Goal: Task Accomplishment & Management: Use online tool/utility

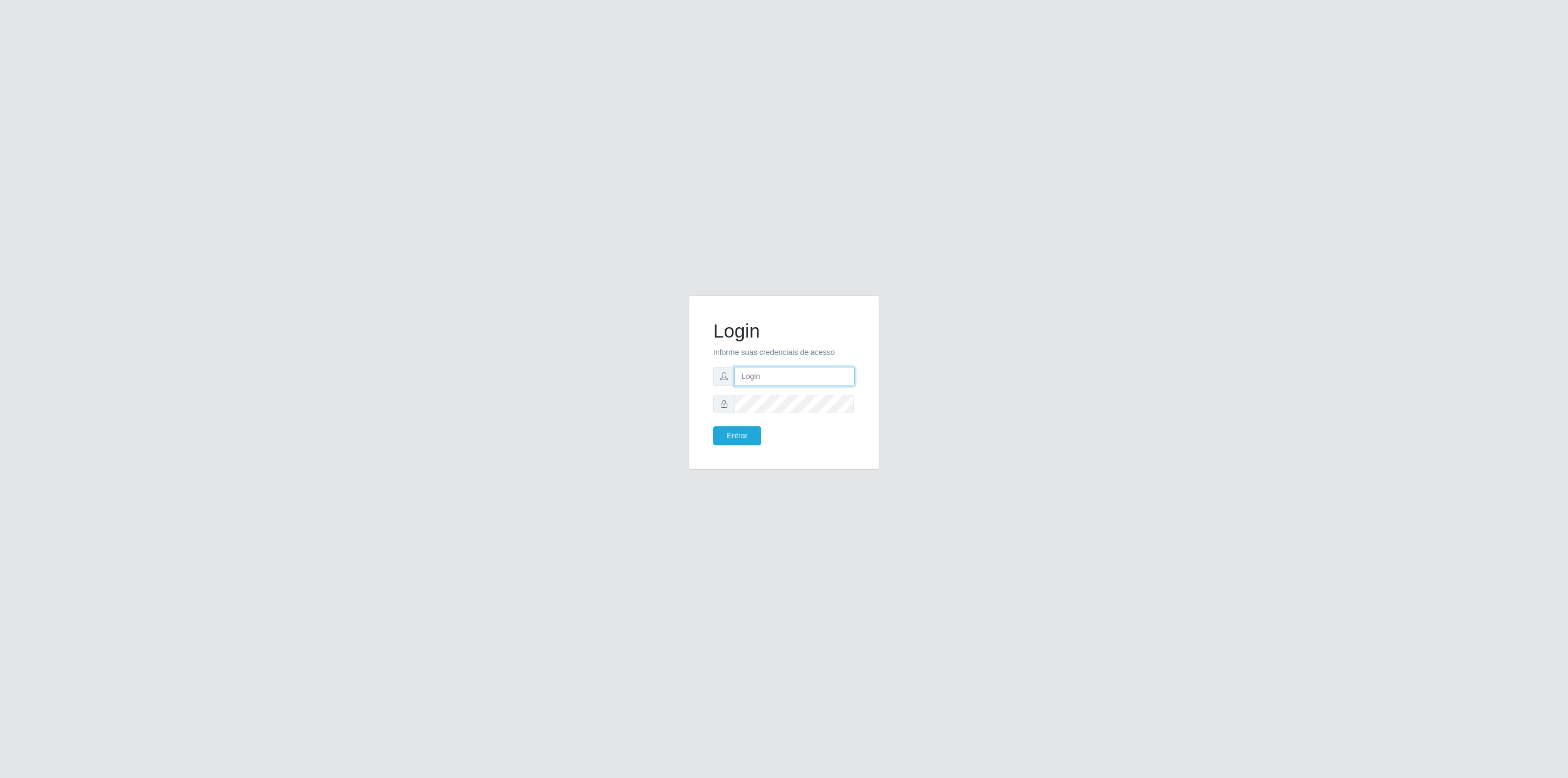
click at [788, 376] on input "text" at bounding box center [795, 376] width 121 height 19
type input "[EMAIL_ADDRESS][DOMAIN_NAME]"
click at [713, 426] on button "Entrar" at bounding box center [737, 435] width 48 height 19
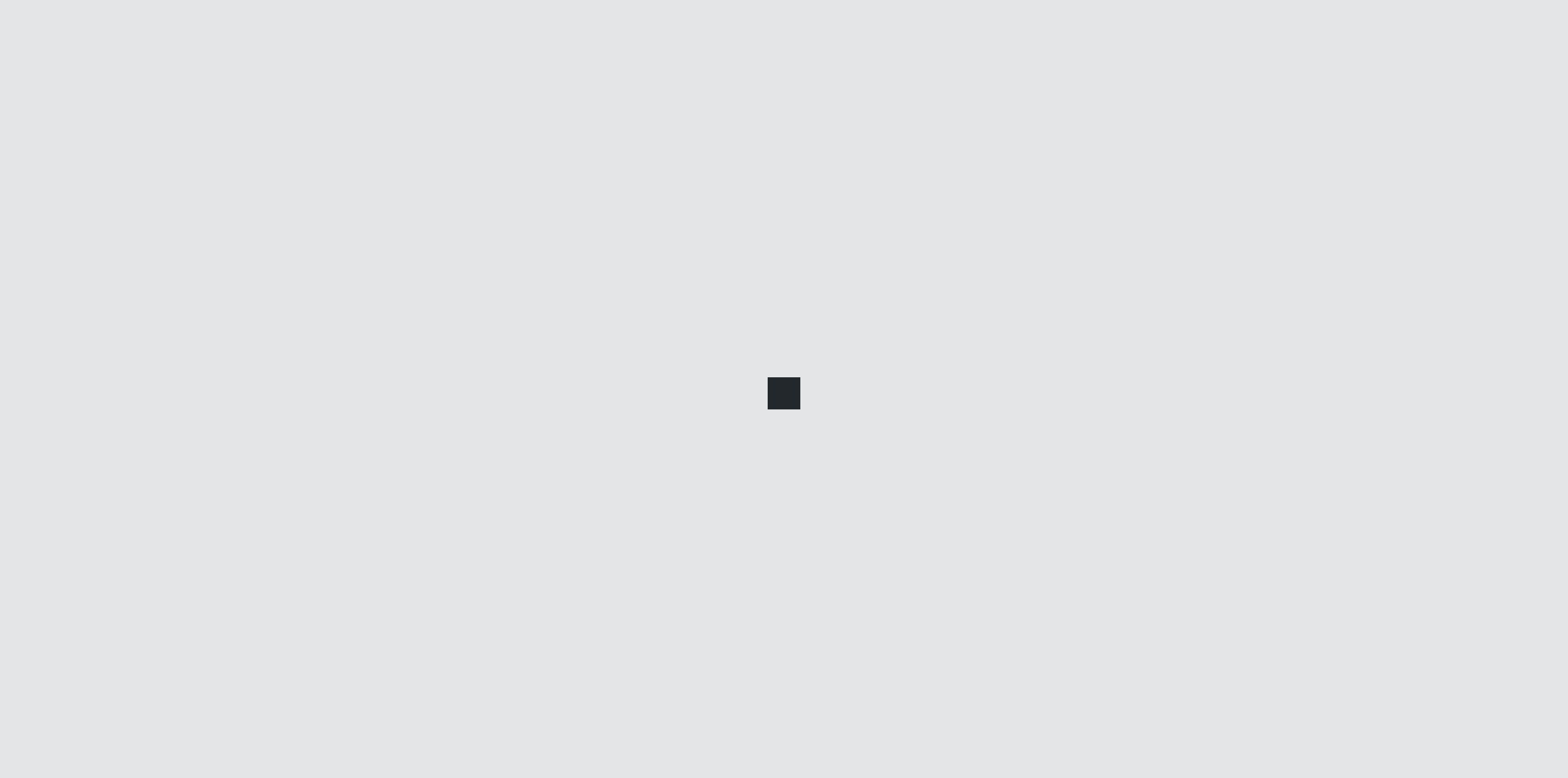
click at [741, 438] on div at bounding box center [784, 389] width 1568 height 778
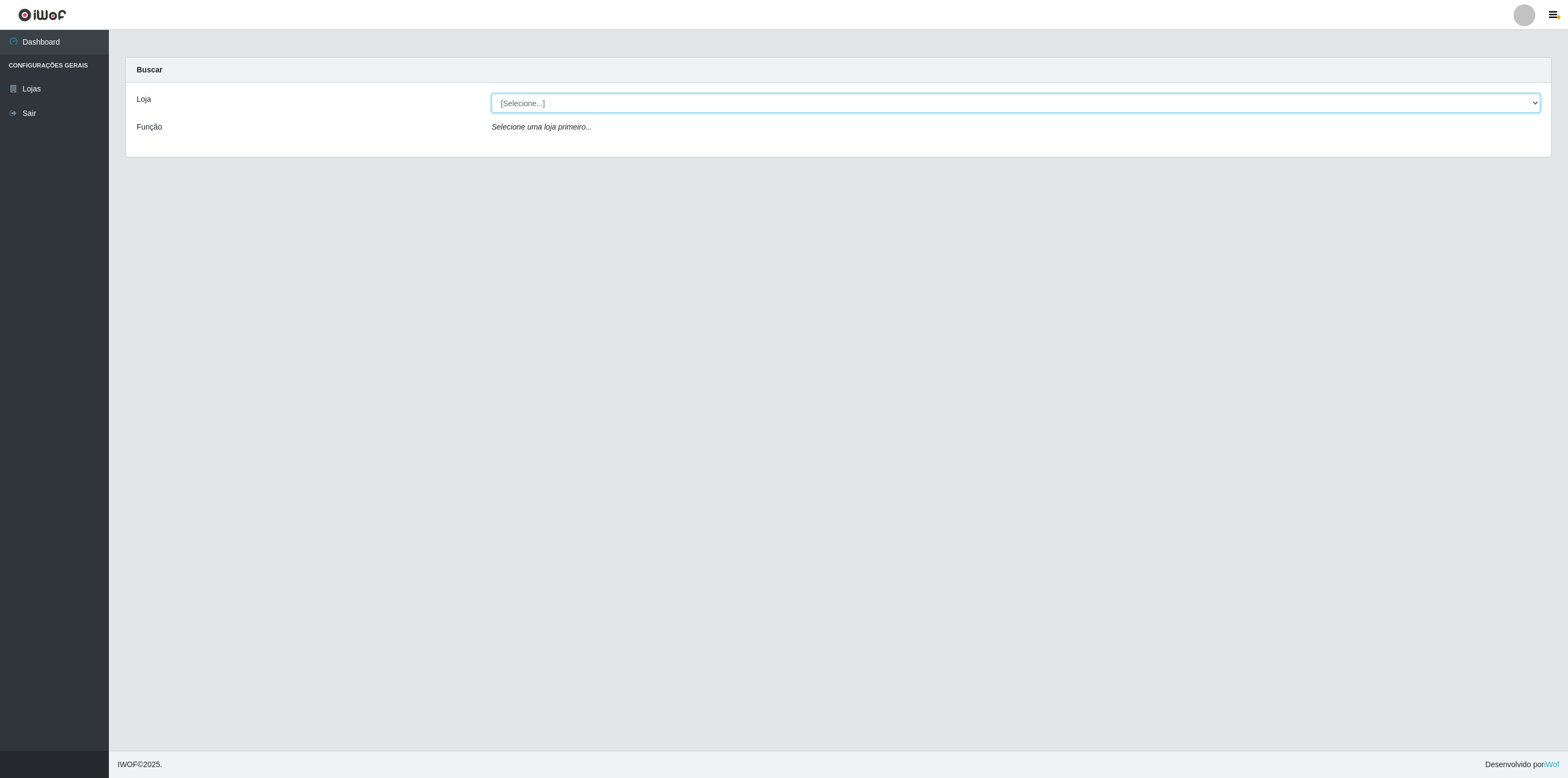
click at [603, 108] on select "[Selecione...] BomQueSó Agreste - Loja 2" at bounding box center [1016, 103] width 1049 height 19
select select "214"
click at [492, 94] on select "[Selecione...] BomQueSó Agreste - Loja 2" at bounding box center [1016, 103] width 1049 height 19
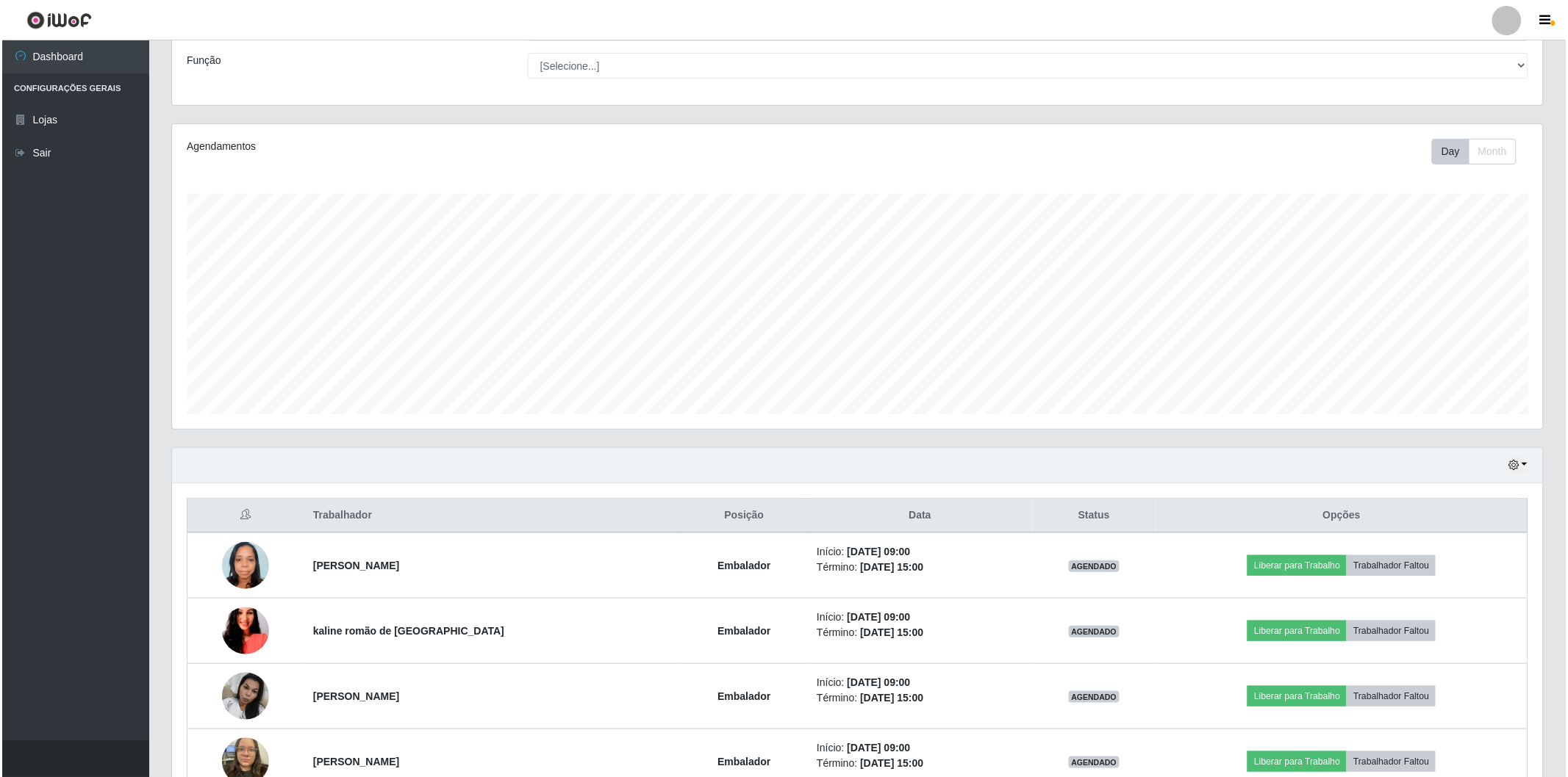
scroll to position [192, 0]
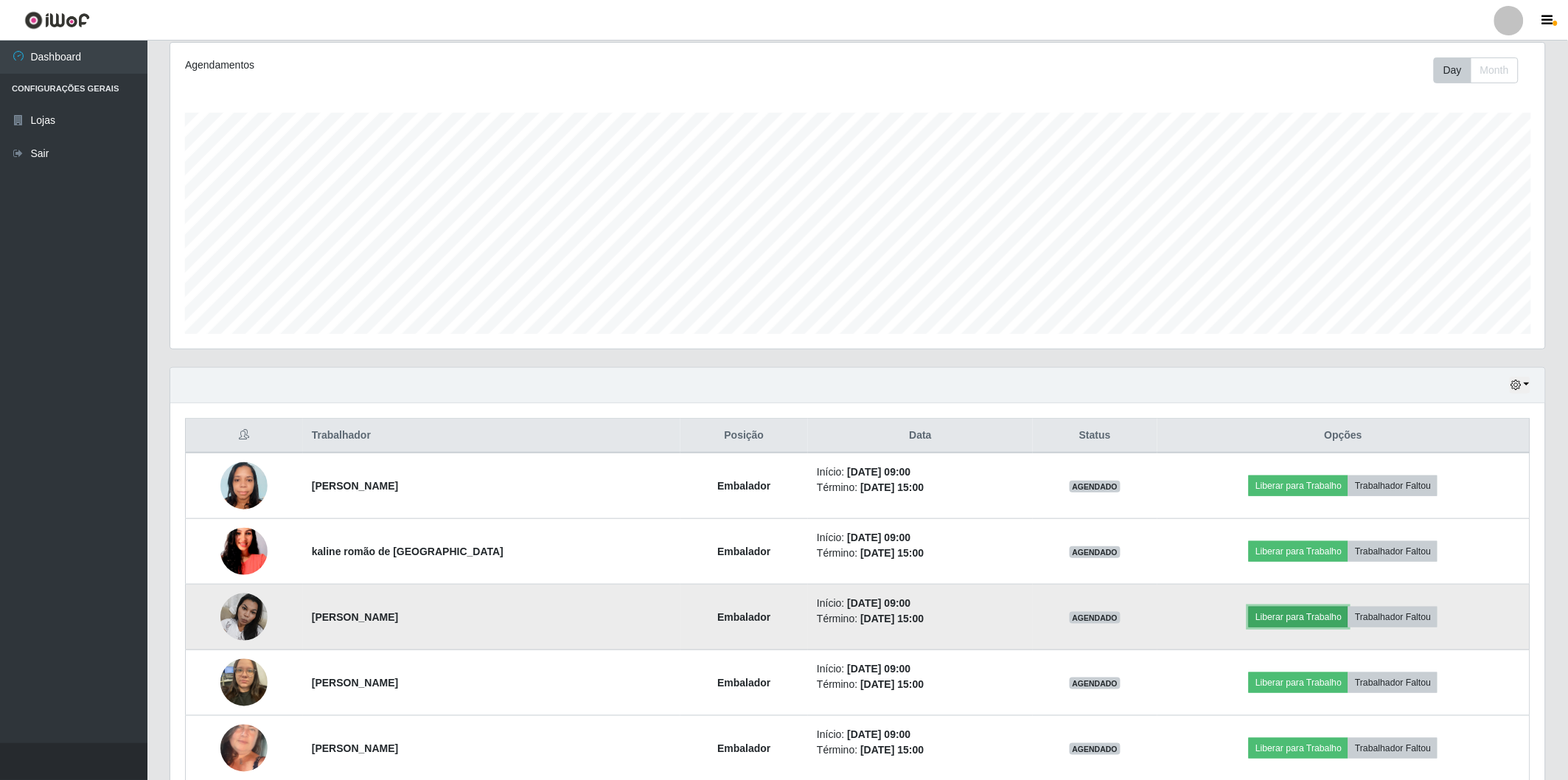
click at [1275, 613] on button "Liberar para Trabalho" at bounding box center [1298, 617] width 100 height 21
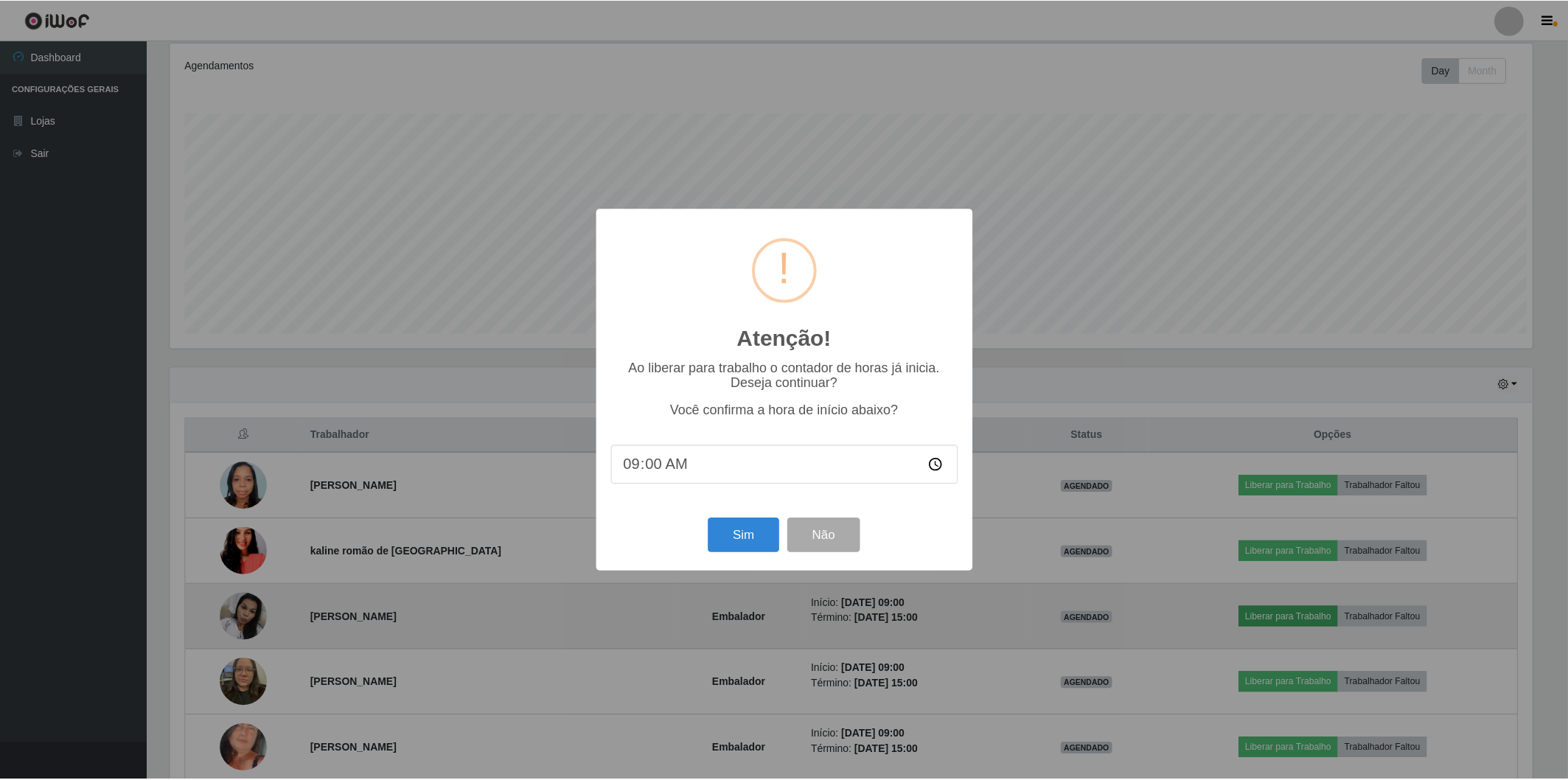
scroll to position [305, 1366]
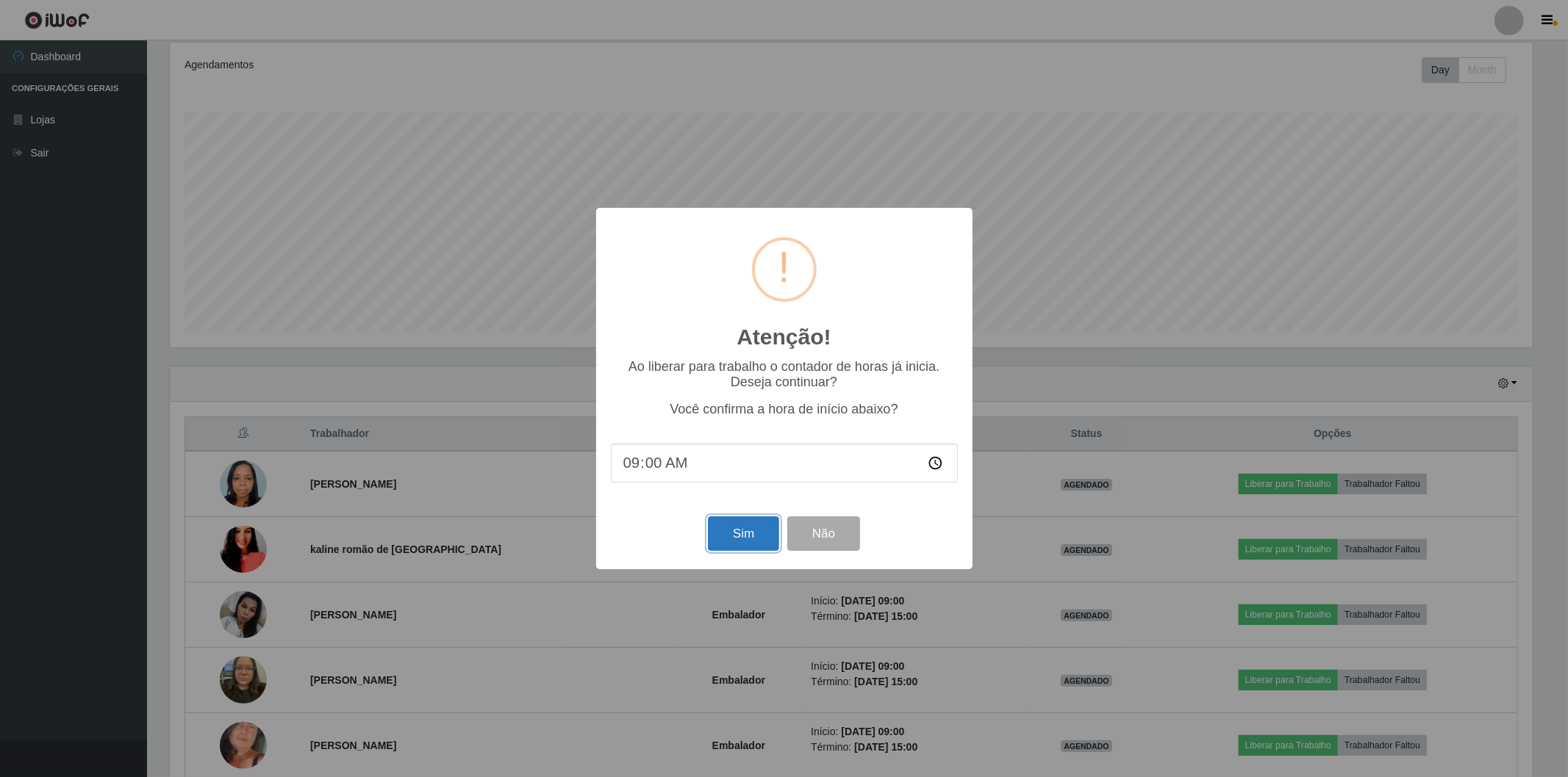
click at [738, 535] on button "Sim" at bounding box center [743, 534] width 71 height 34
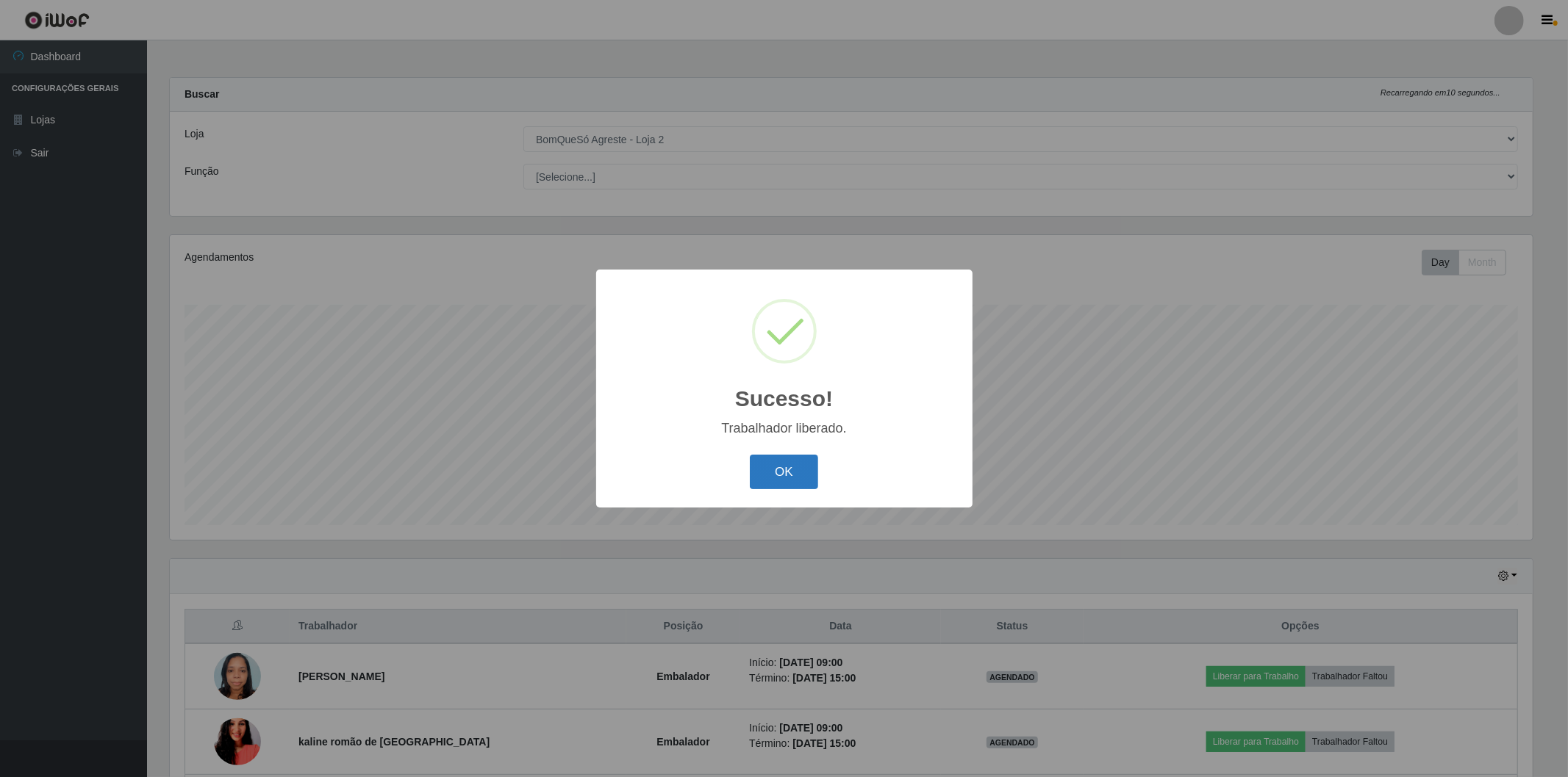
click at [796, 474] on button "OK" at bounding box center [783, 472] width 68 height 34
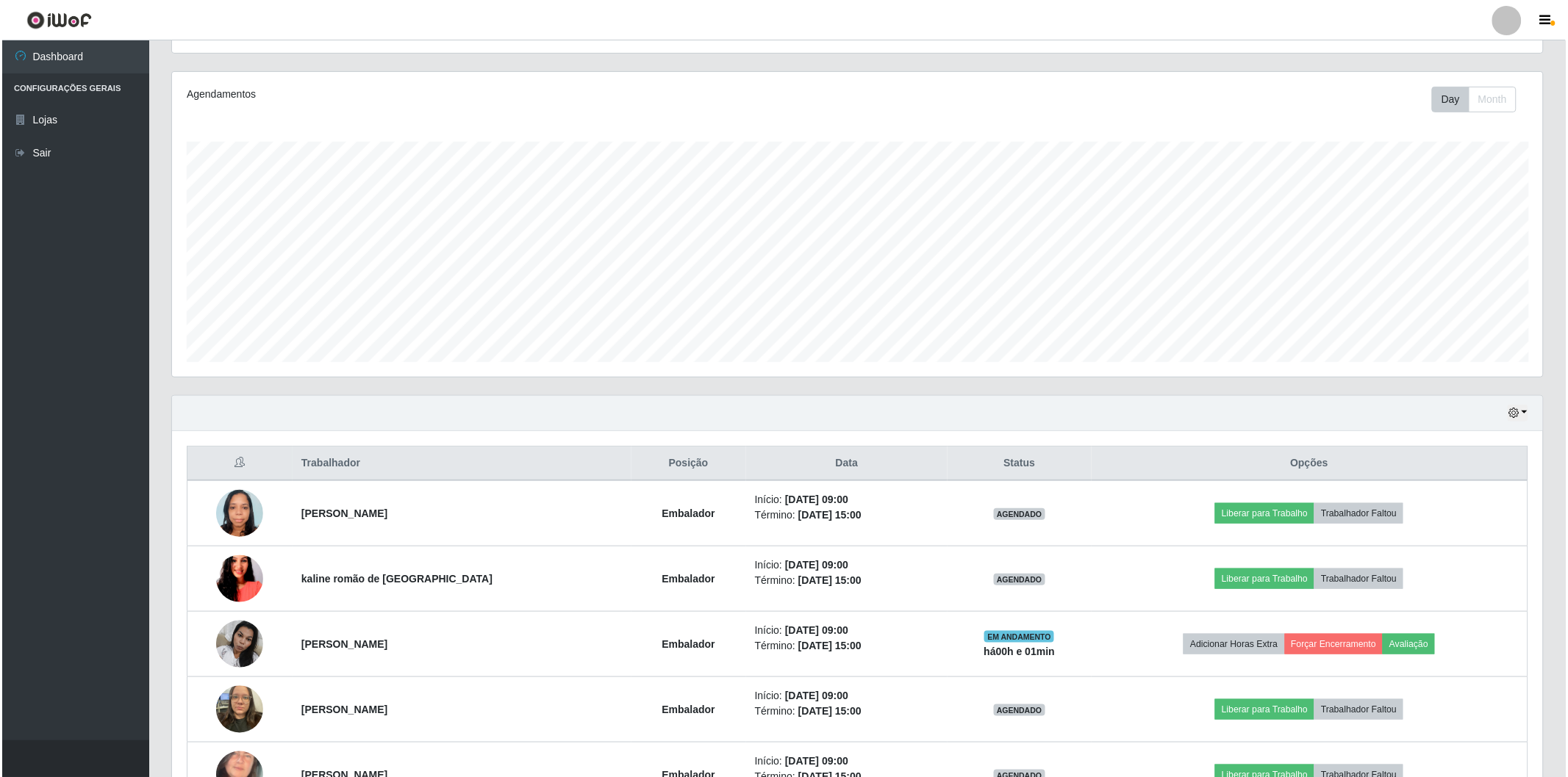
scroll to position [245, 0]
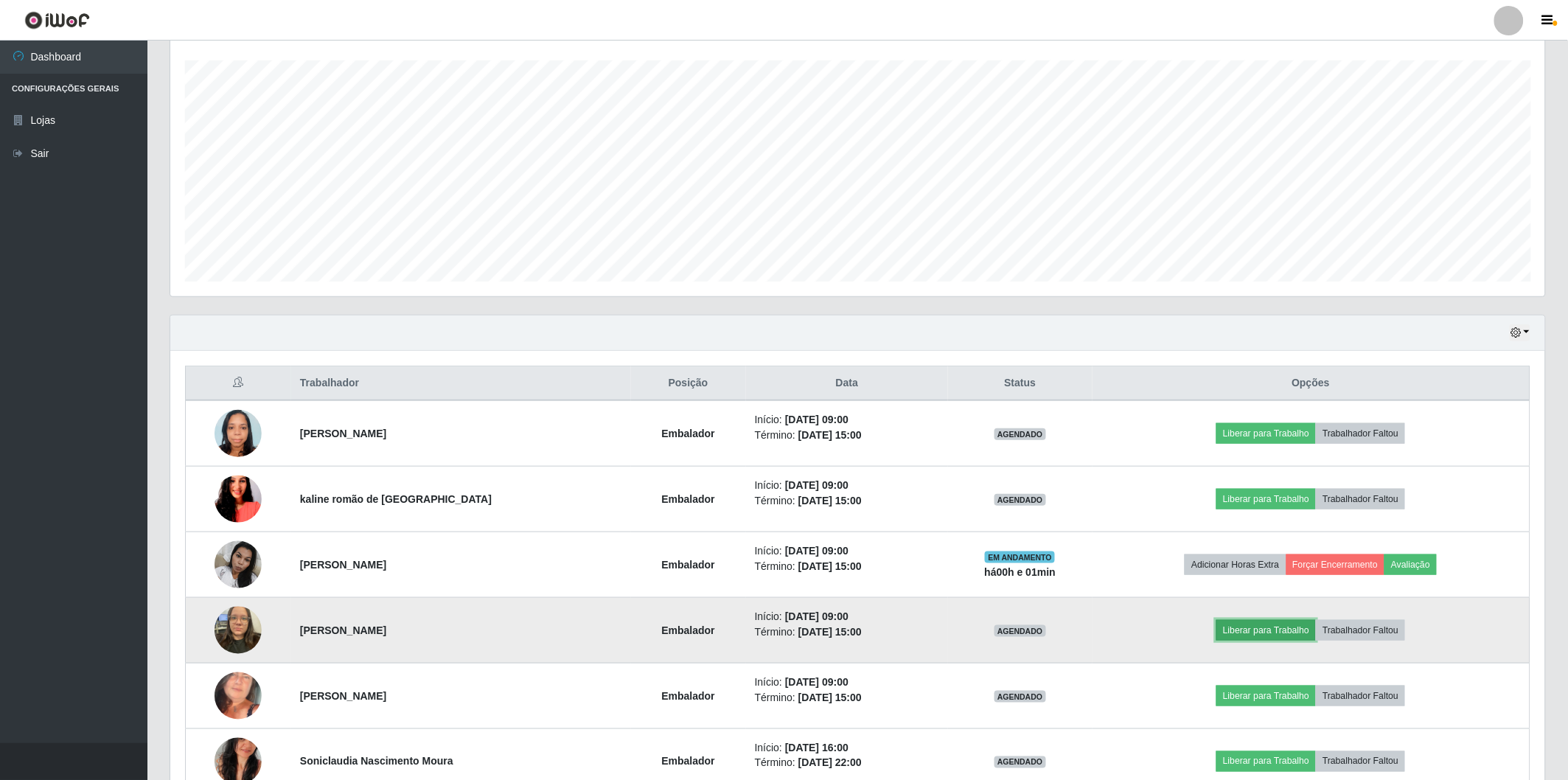
click at [1244, 634] on button "Liberar para Trabalho" at bounding box center [1266, 630] width 100 height 21
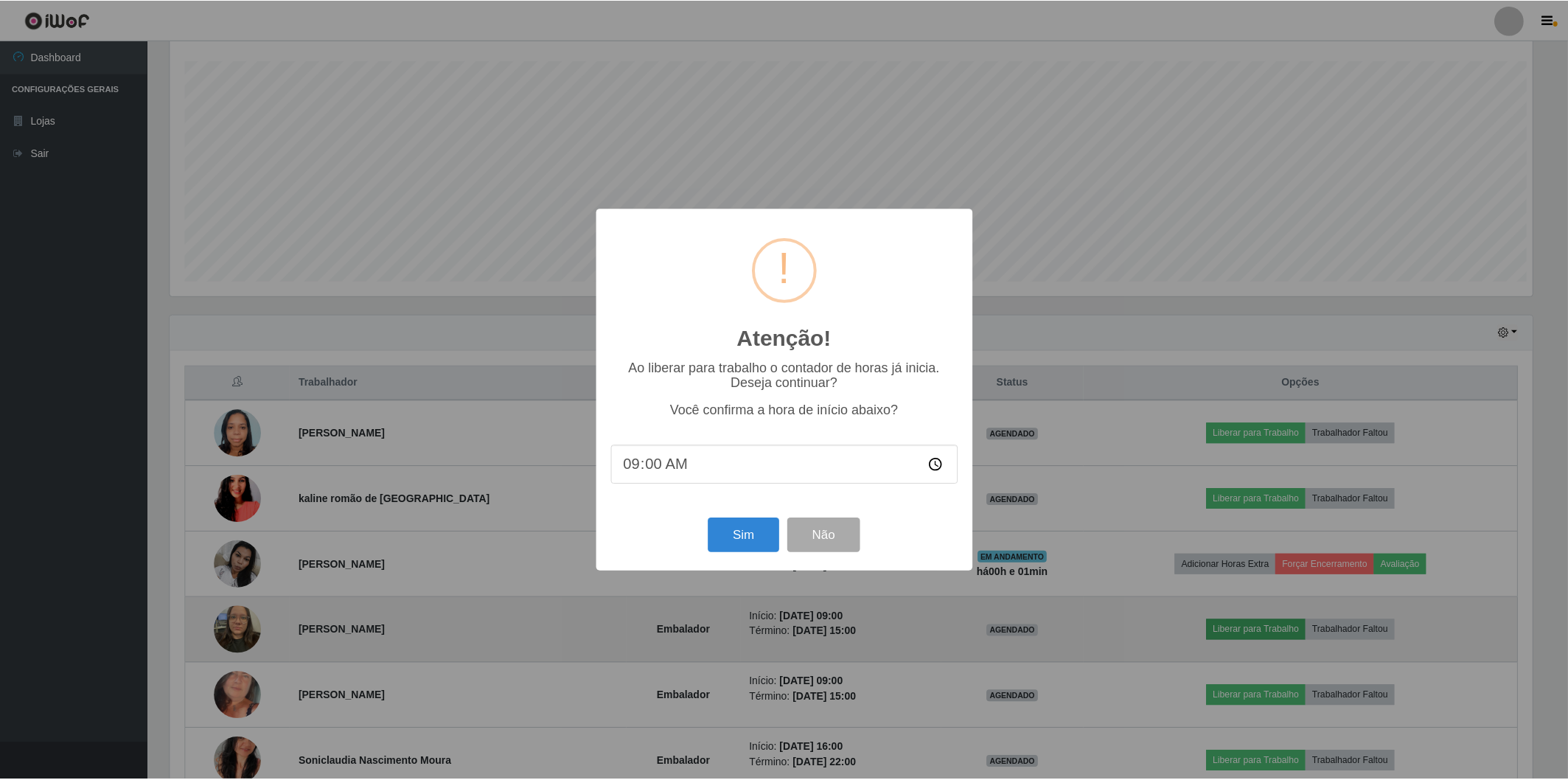
scroll to position [305, 1366]
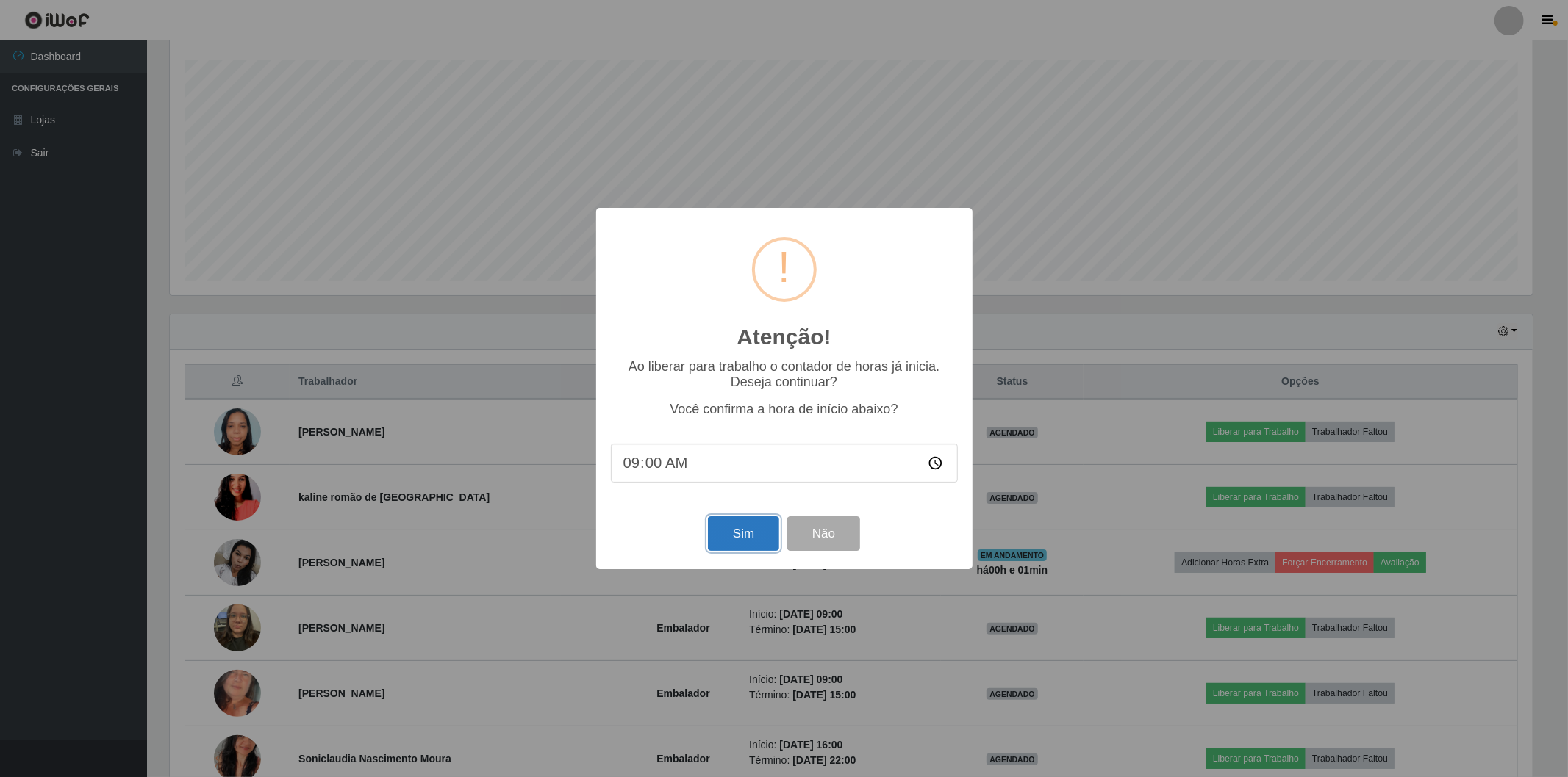
click at [765, 531] on button "Sim" at bounding box center [743, 534] width 71 height 34
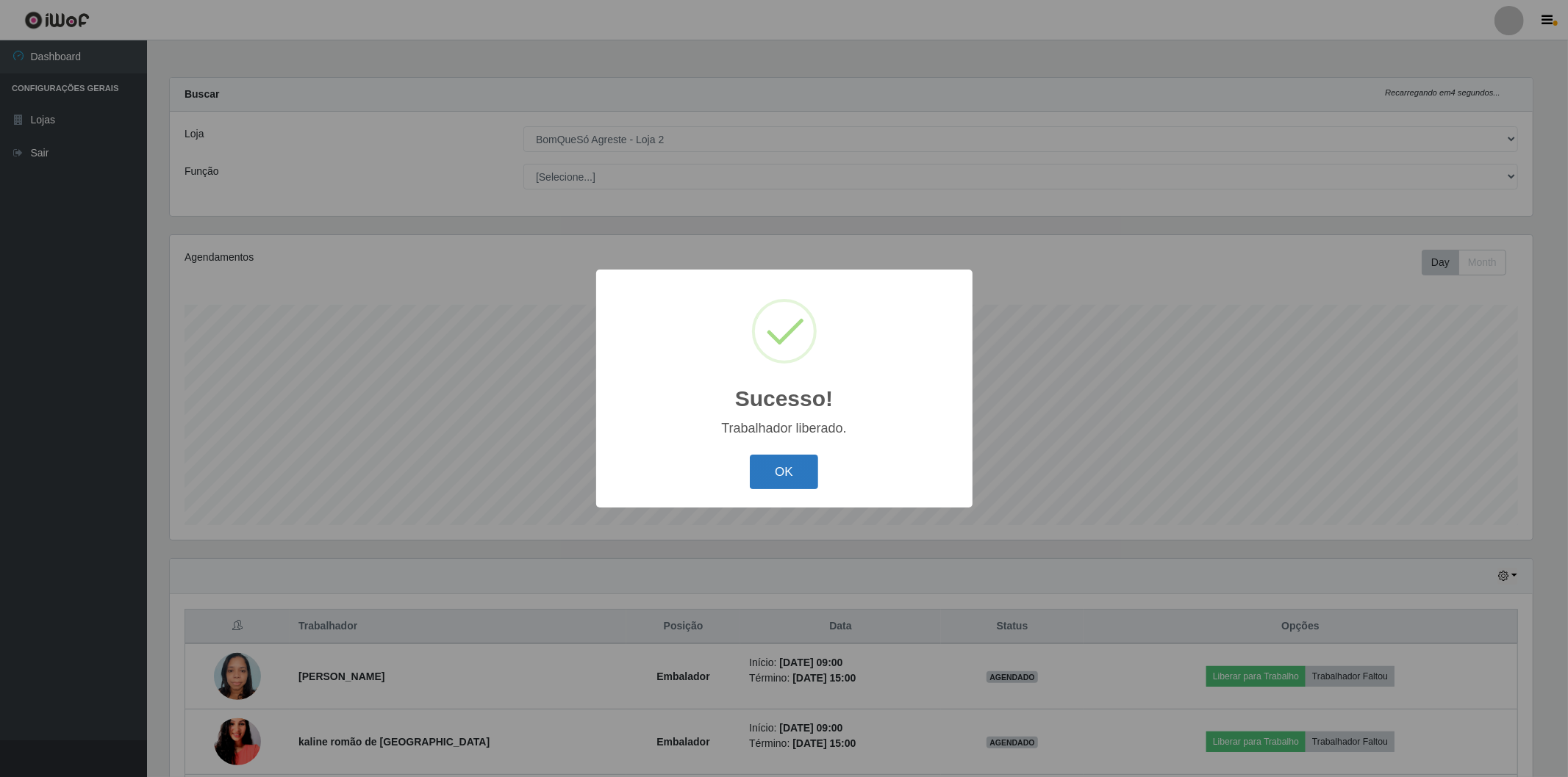
click at [797, 480] on button "OK" at bounding box center [783, 472] width 68 height 34
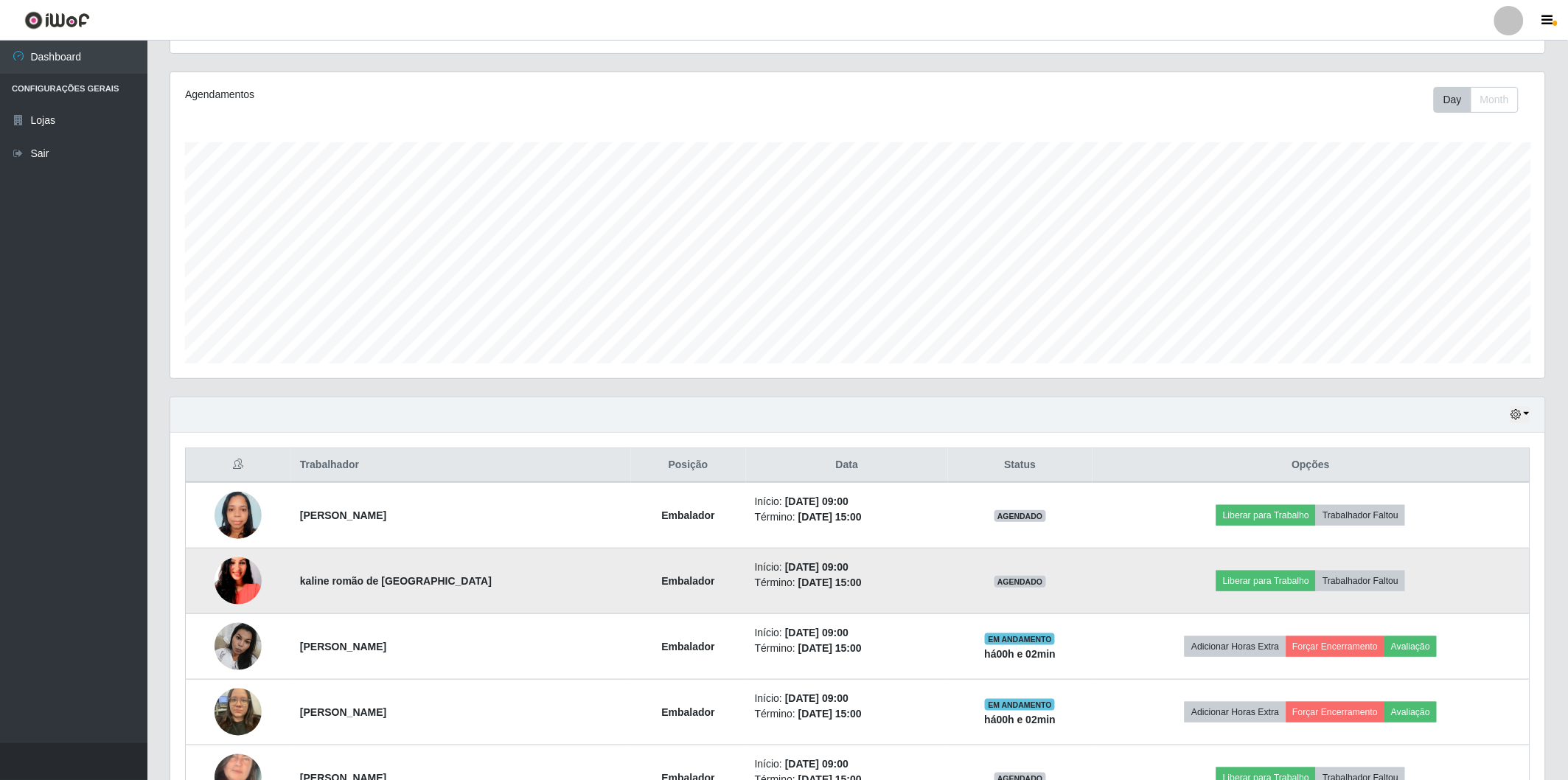
scroll to position [0, 0]
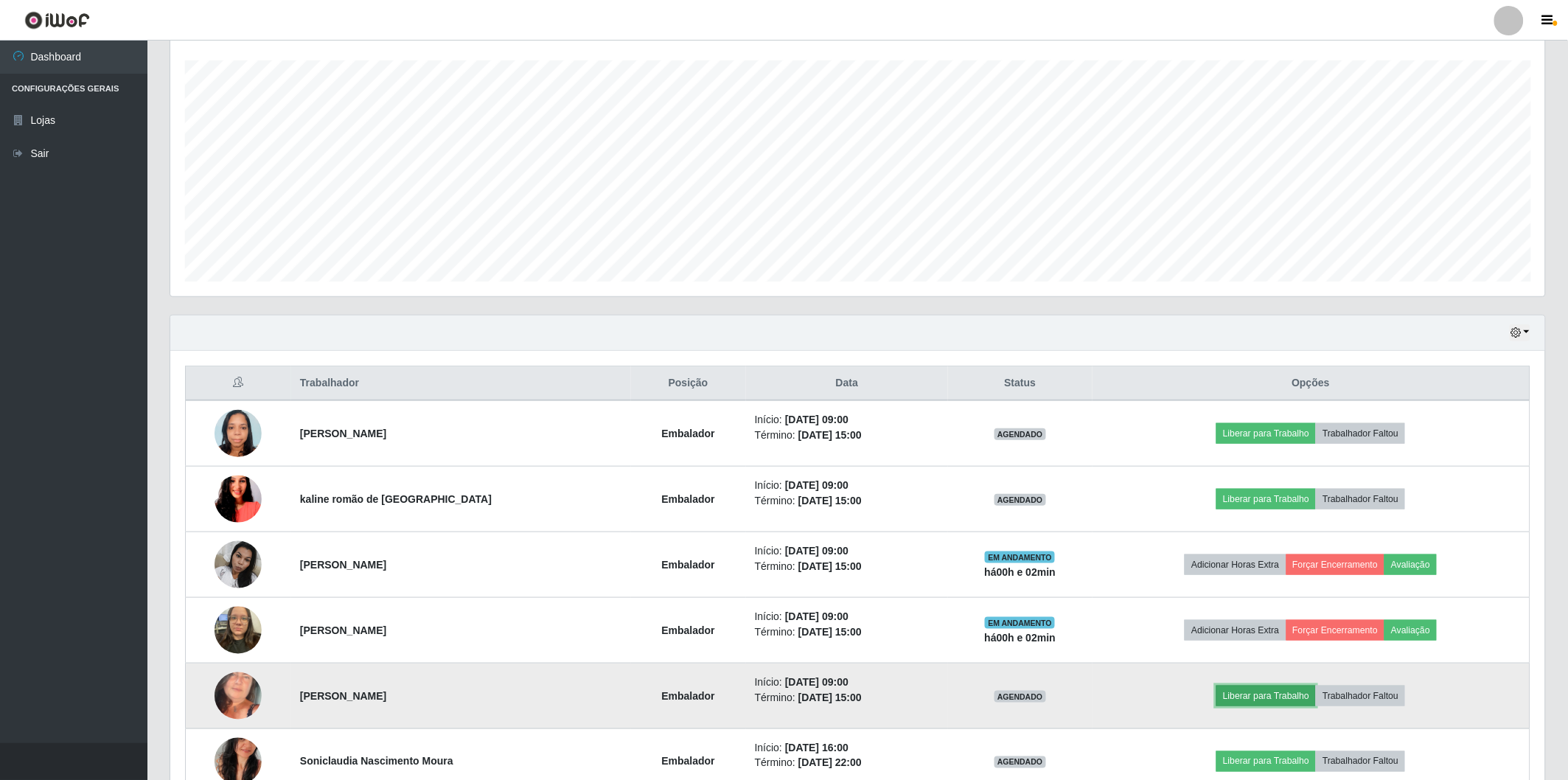
click at [1239, 697] on button "Liberar para Trabalho" at bounding box center [1266, 696] width 100 height 21
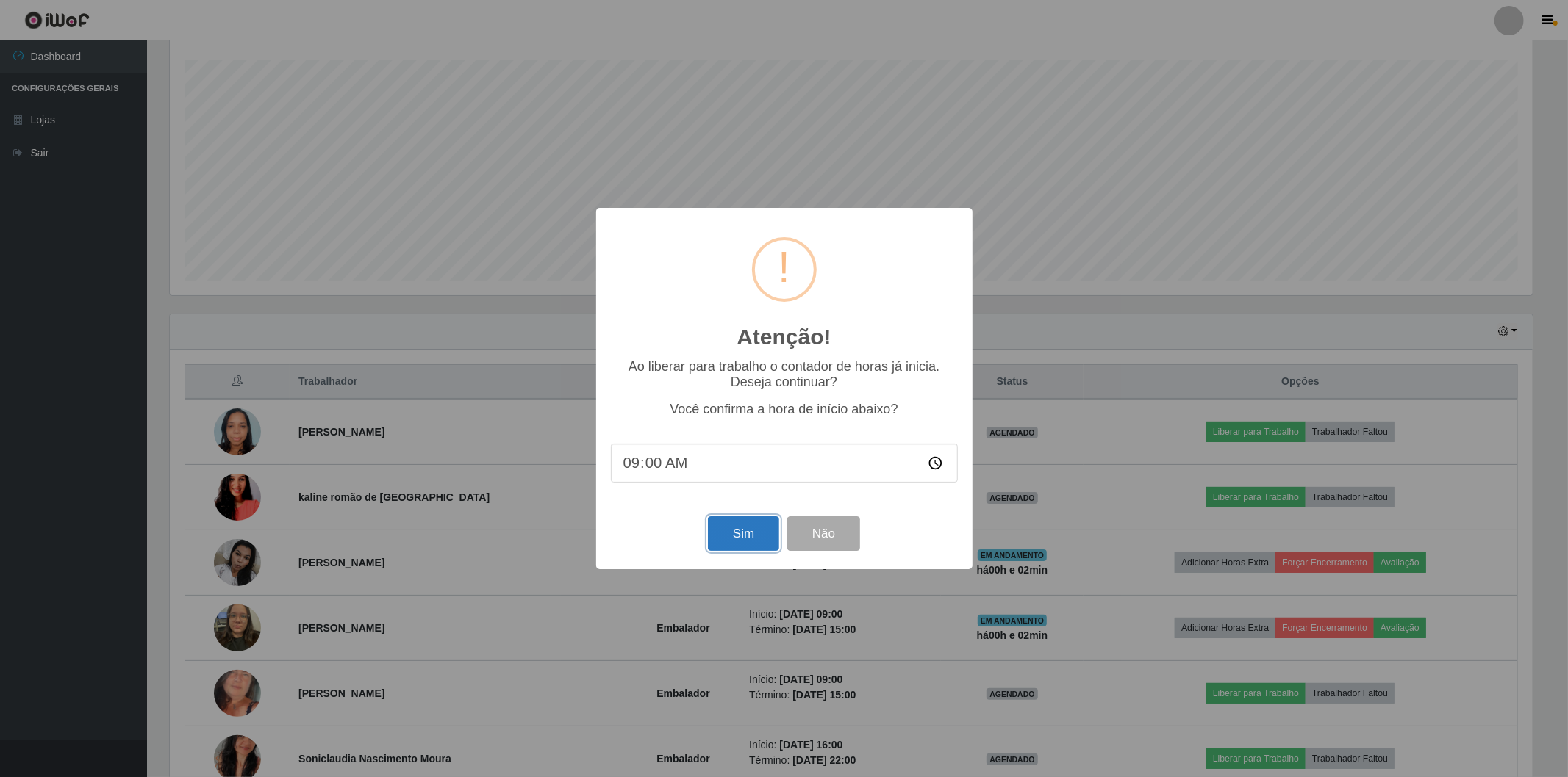
click at [737, 534] on button "Sim" at bounding box center [743, 534] width 71 height 34
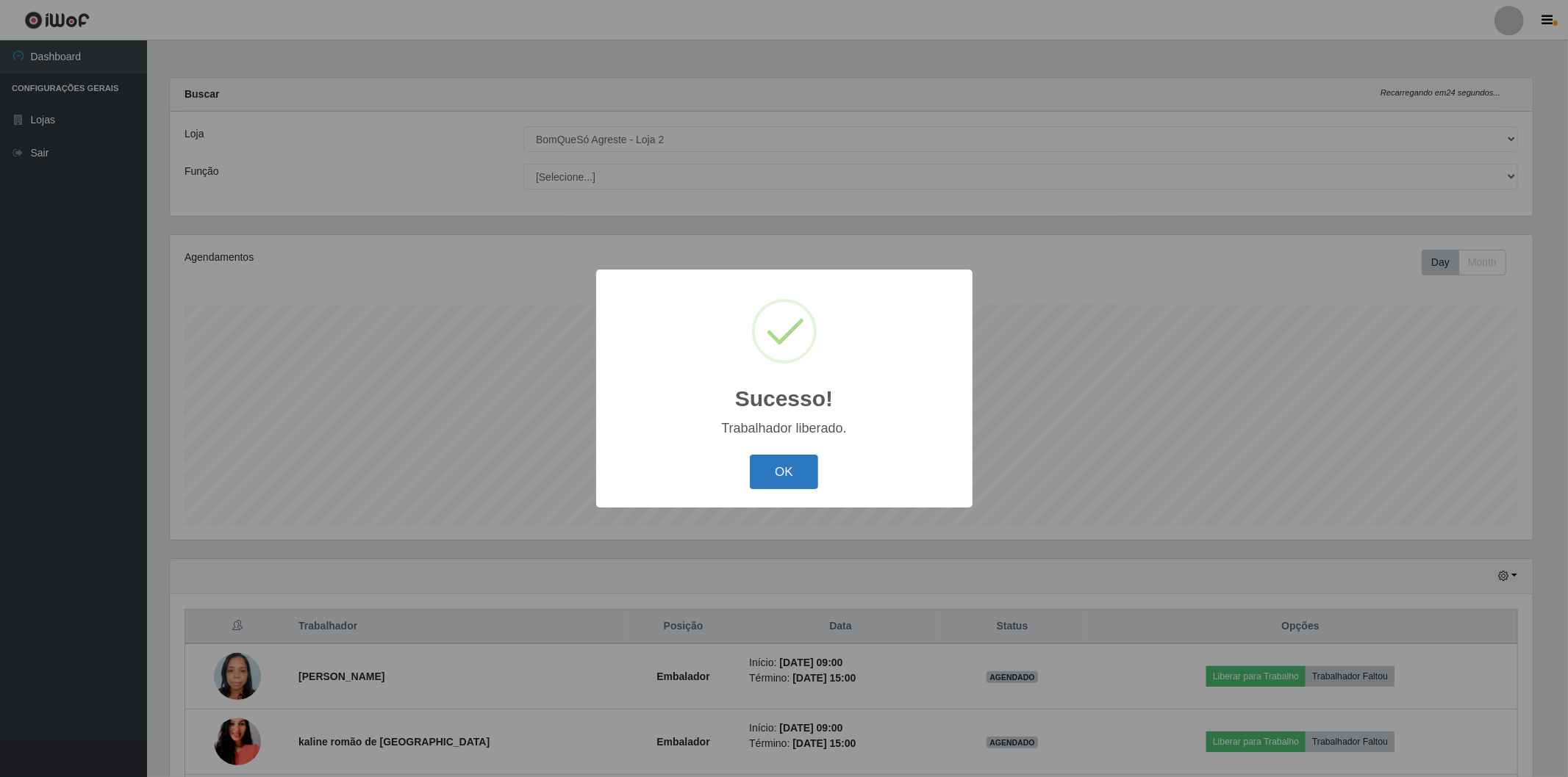
click at [785, 479] on button "OK" at bounding box center [783, 472] width 68 height 34
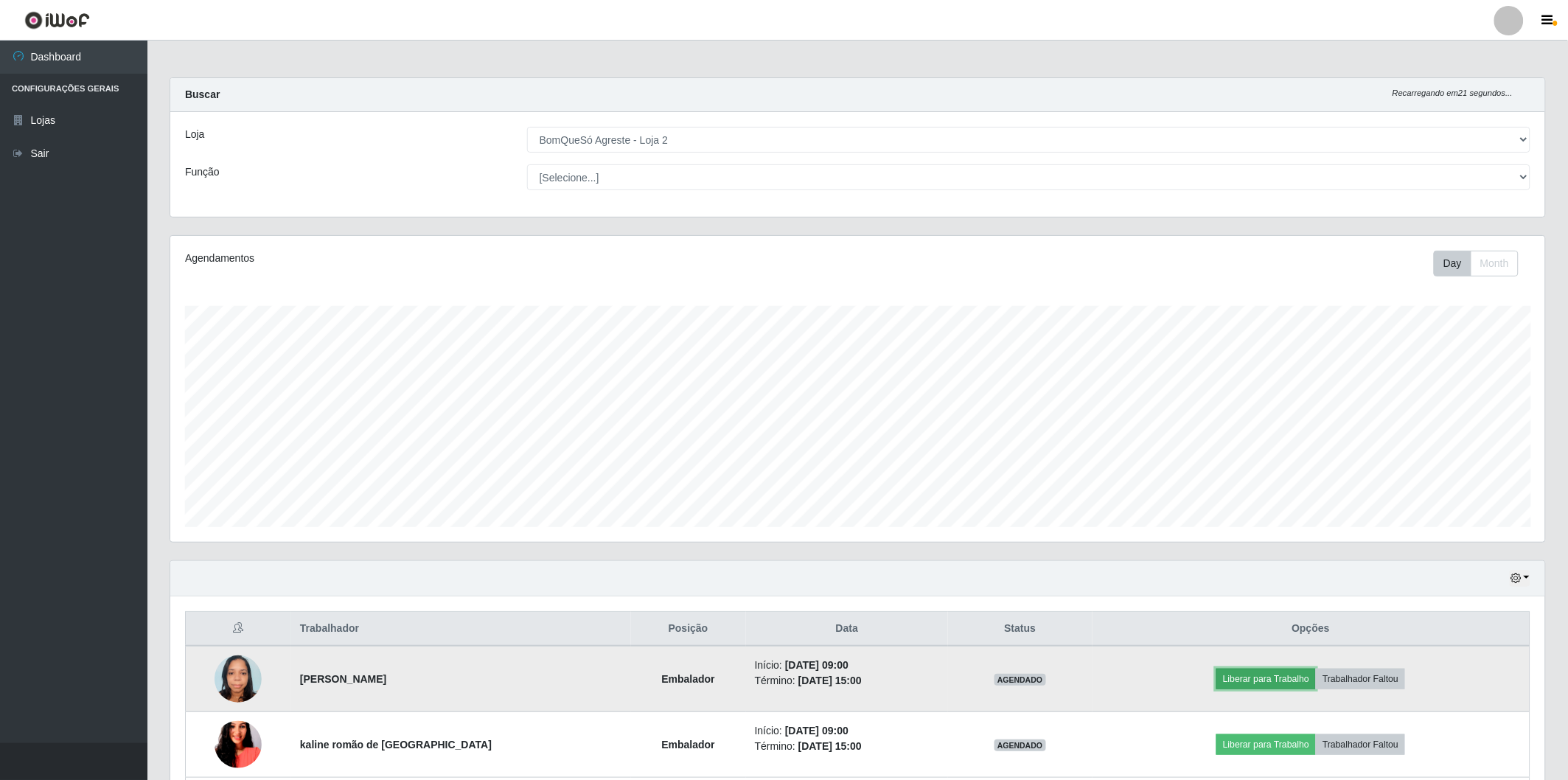
click at [1246, 674] on button "Liberar para Trabalho" at bounding box center [1266, 679] width 100 height 21
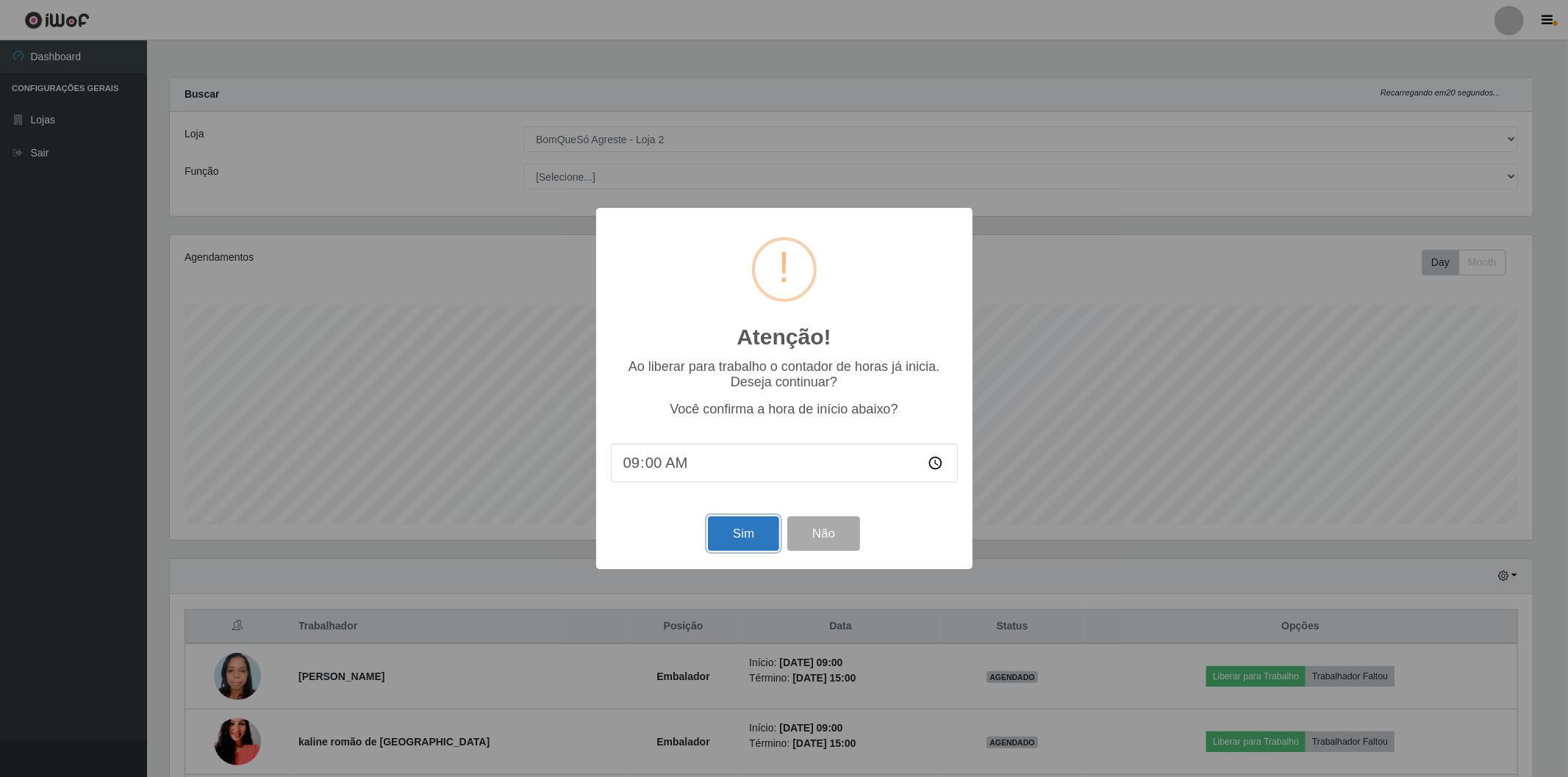
click at [747, 532] on button "Sim" at bounding box center [743, 534] width 71 height 34
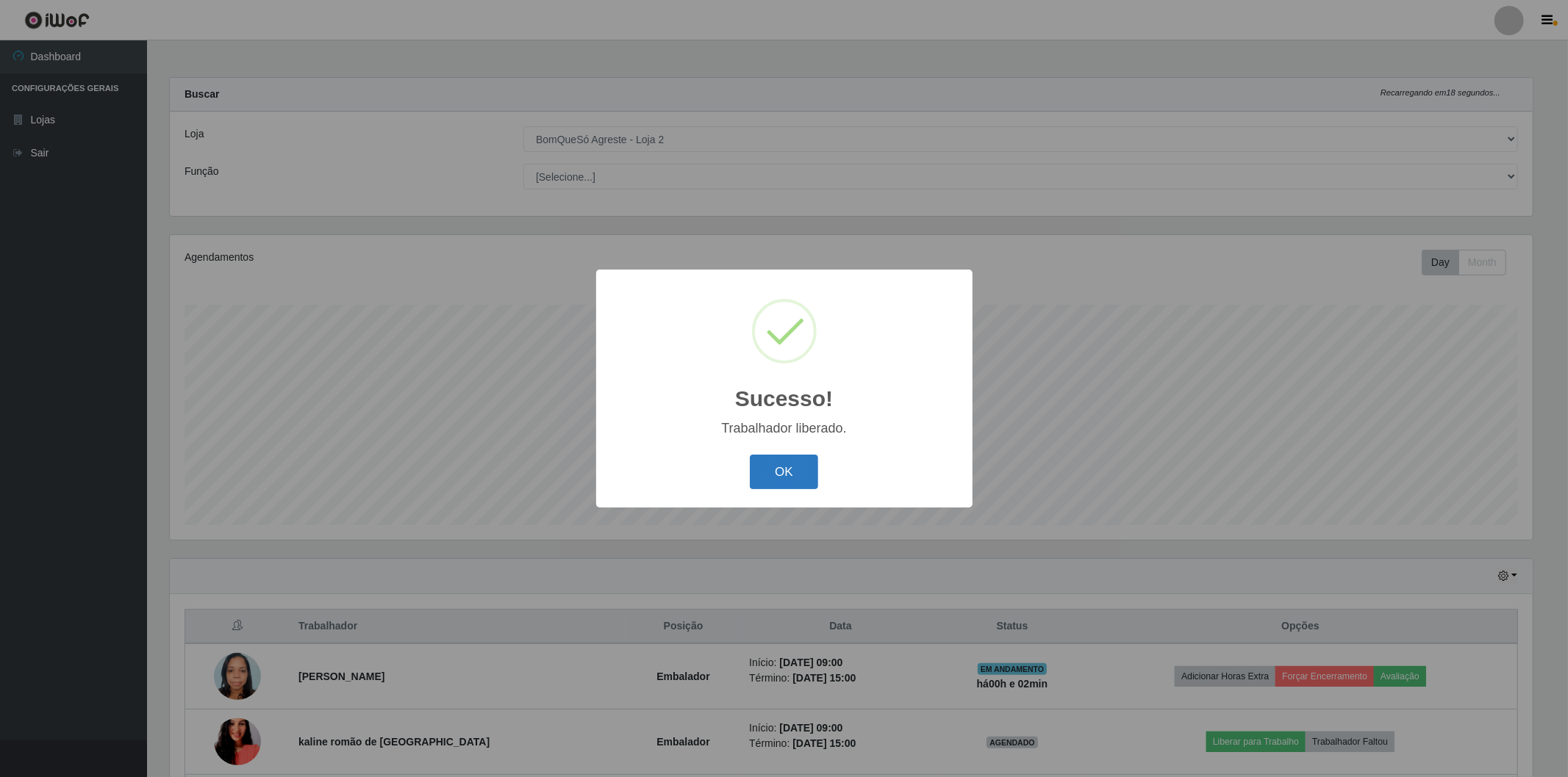
click at [791, 479] on button "OK" at bounding box center [783, 472] width 68 height 34
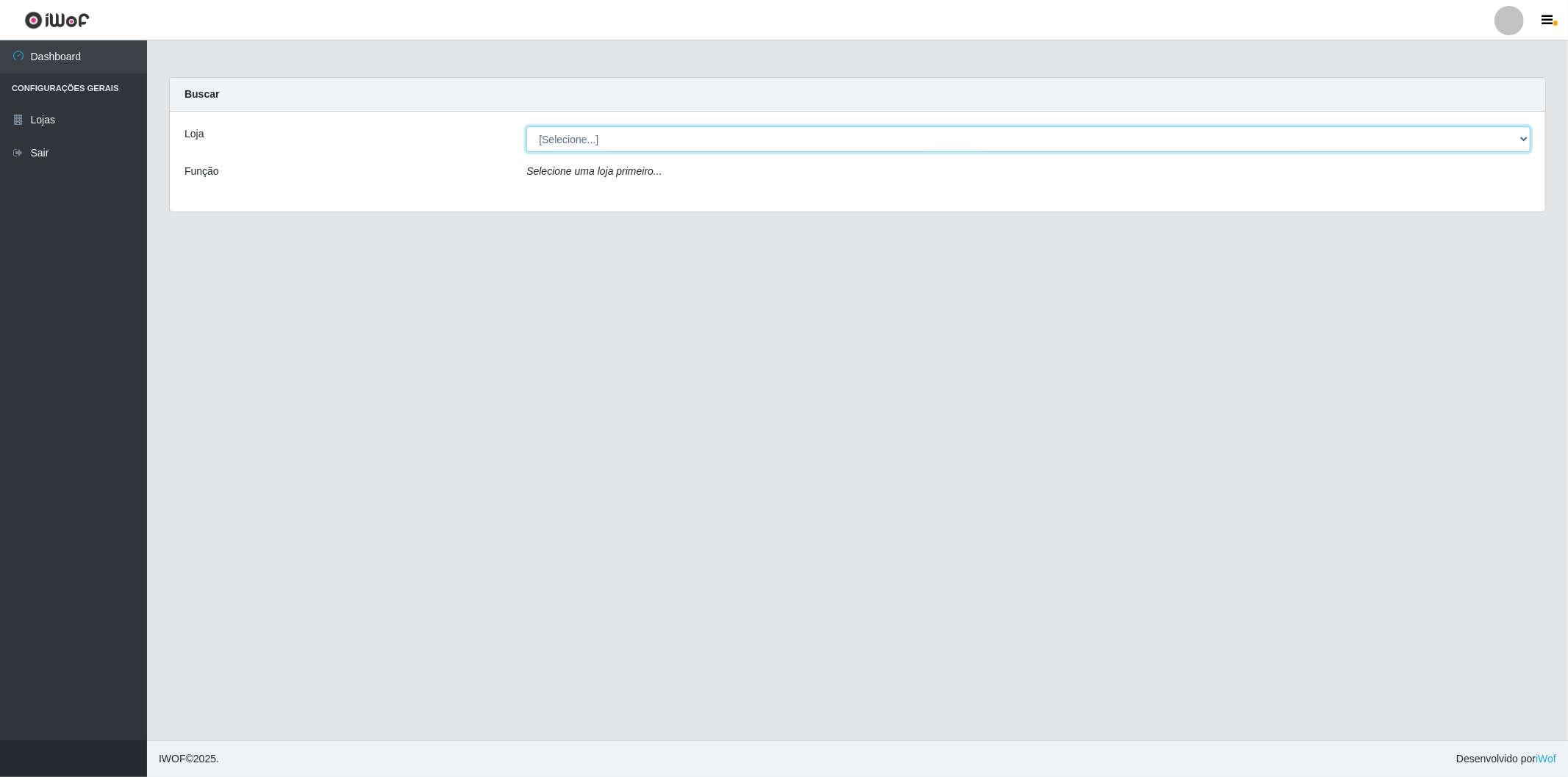
click at [637, 130] on select "[Selecione...] BomQueSó Agreste - Loja 2" at bounding box center [1028, 139] width 1004 height 25
select select "214"
click at [526, 126] on select "[Selecione...] BomQueSó Agreste - Loja 2" at bounding box center [1028, 139] width 1004 height 25
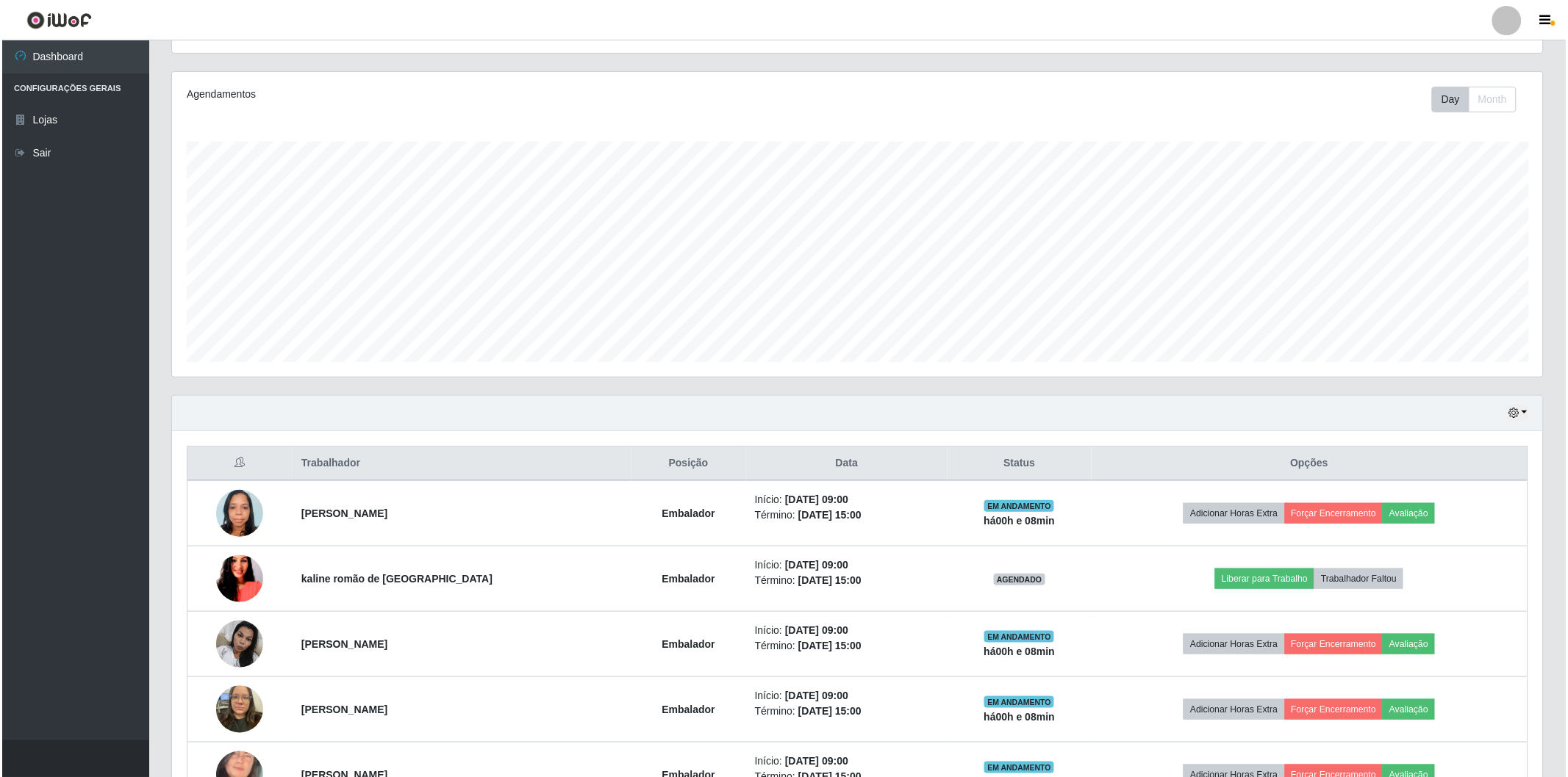
scroll to position [245, 0]
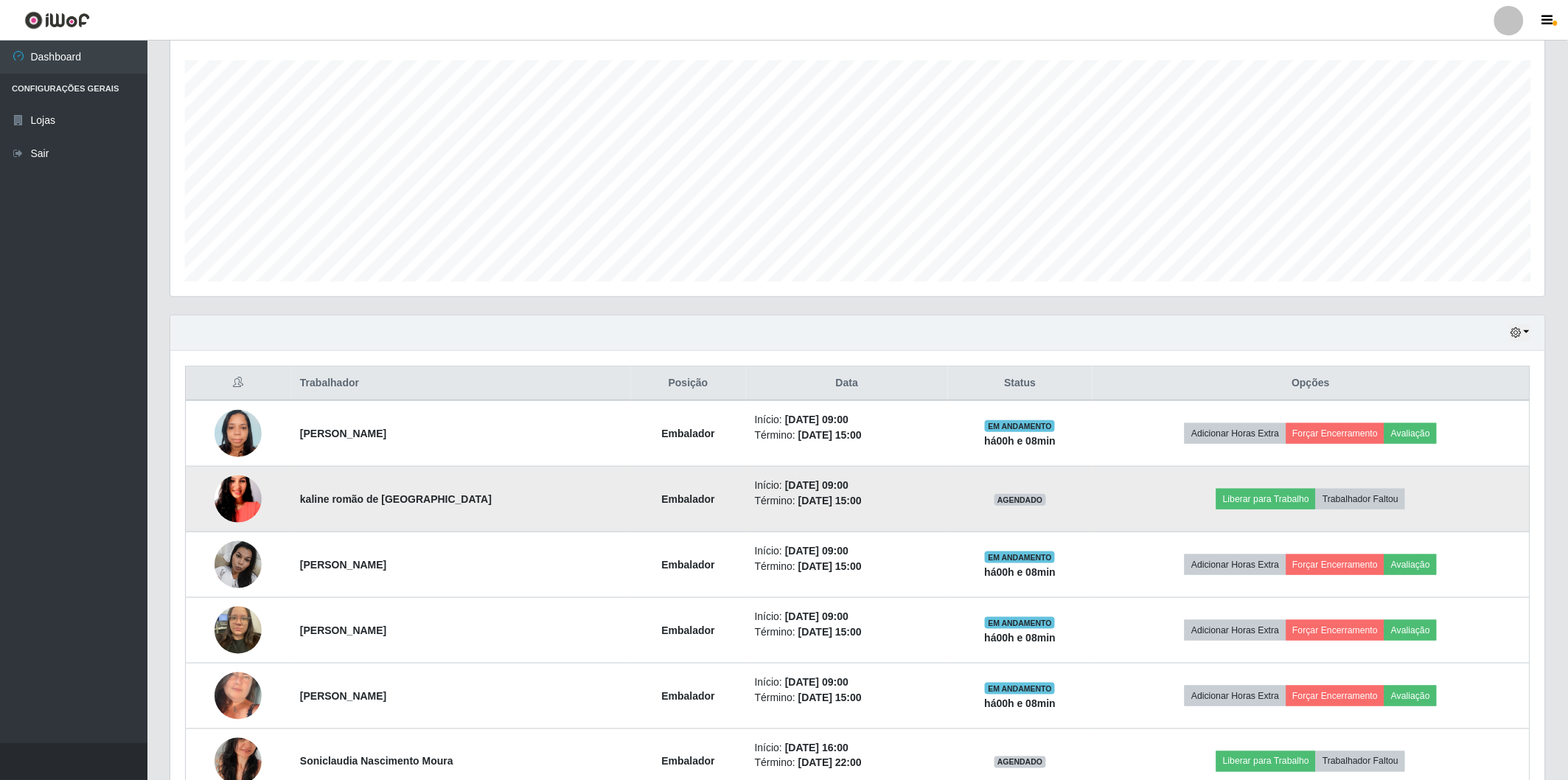
click at [237, 504] on img at bounding box center [237, 500] width 47 height 84
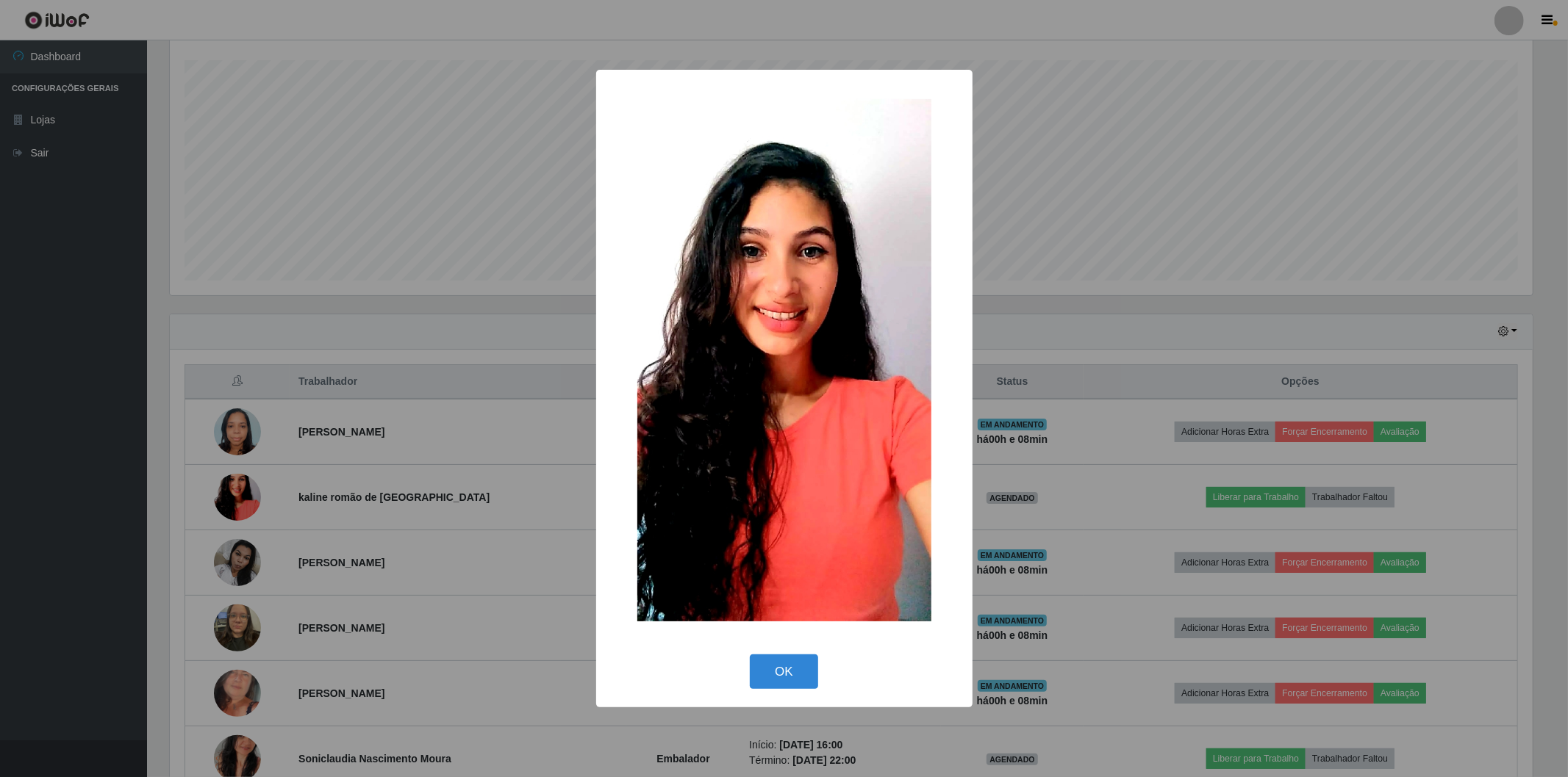
click at [414, 549] on div "× OK Cancel" at bounding box center [784, 388] width 1568 height 777
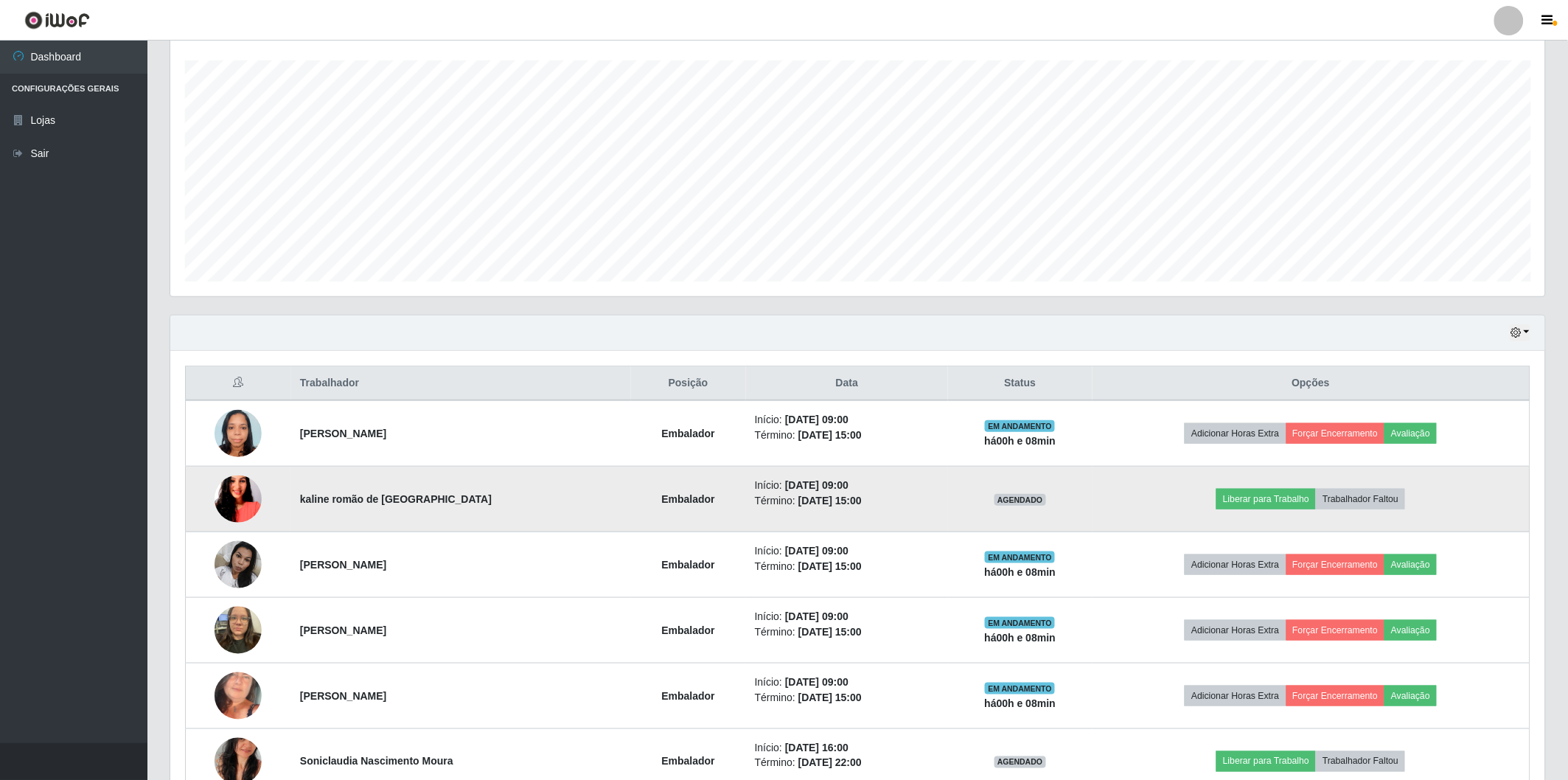
scroll to position [305, 1375]
click at [1252, 506] on button "Liberar para Trabalho" at bounding box center [1266, 499] width 100 height 21
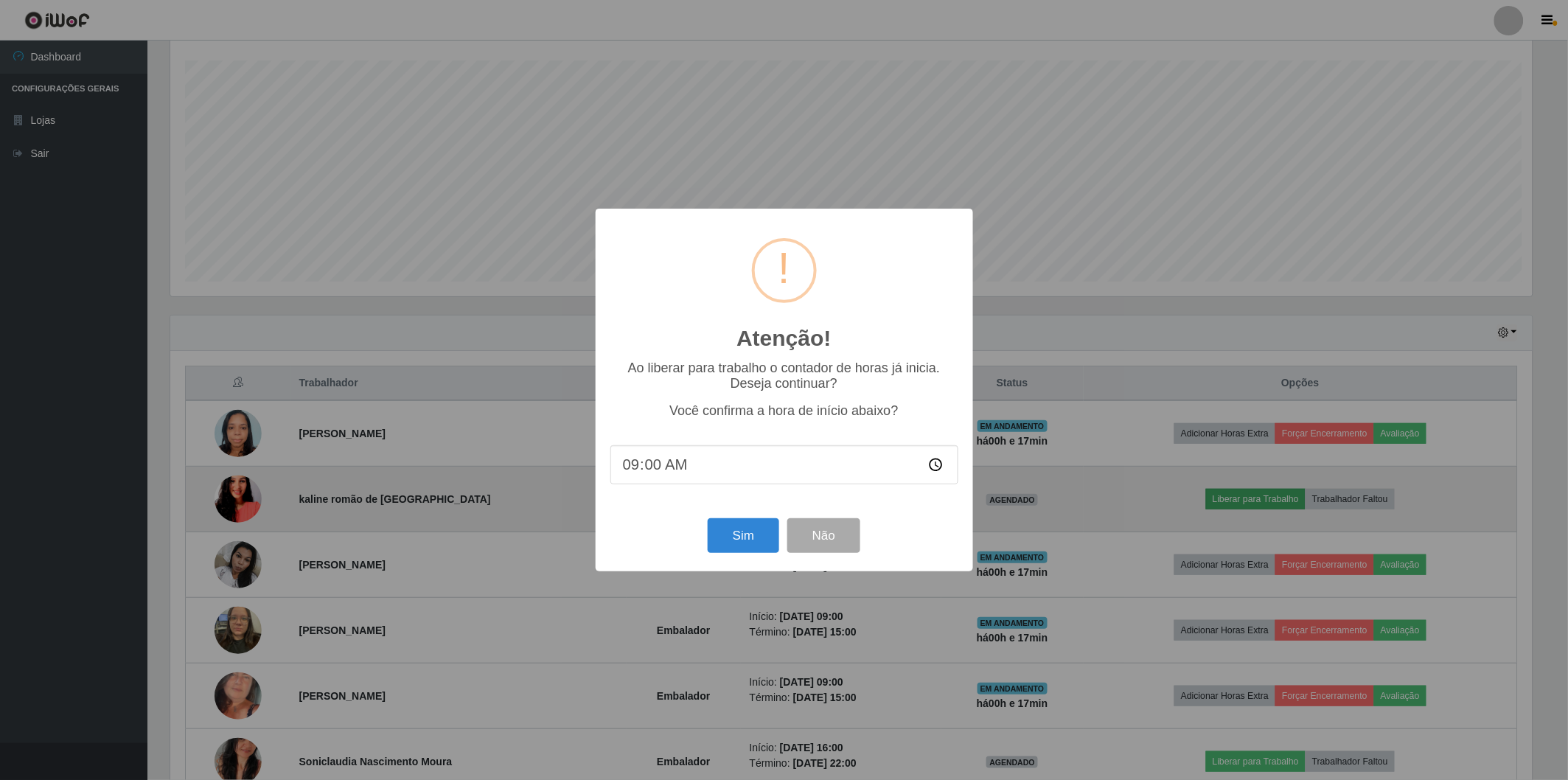
scroll to position [305, 1366]
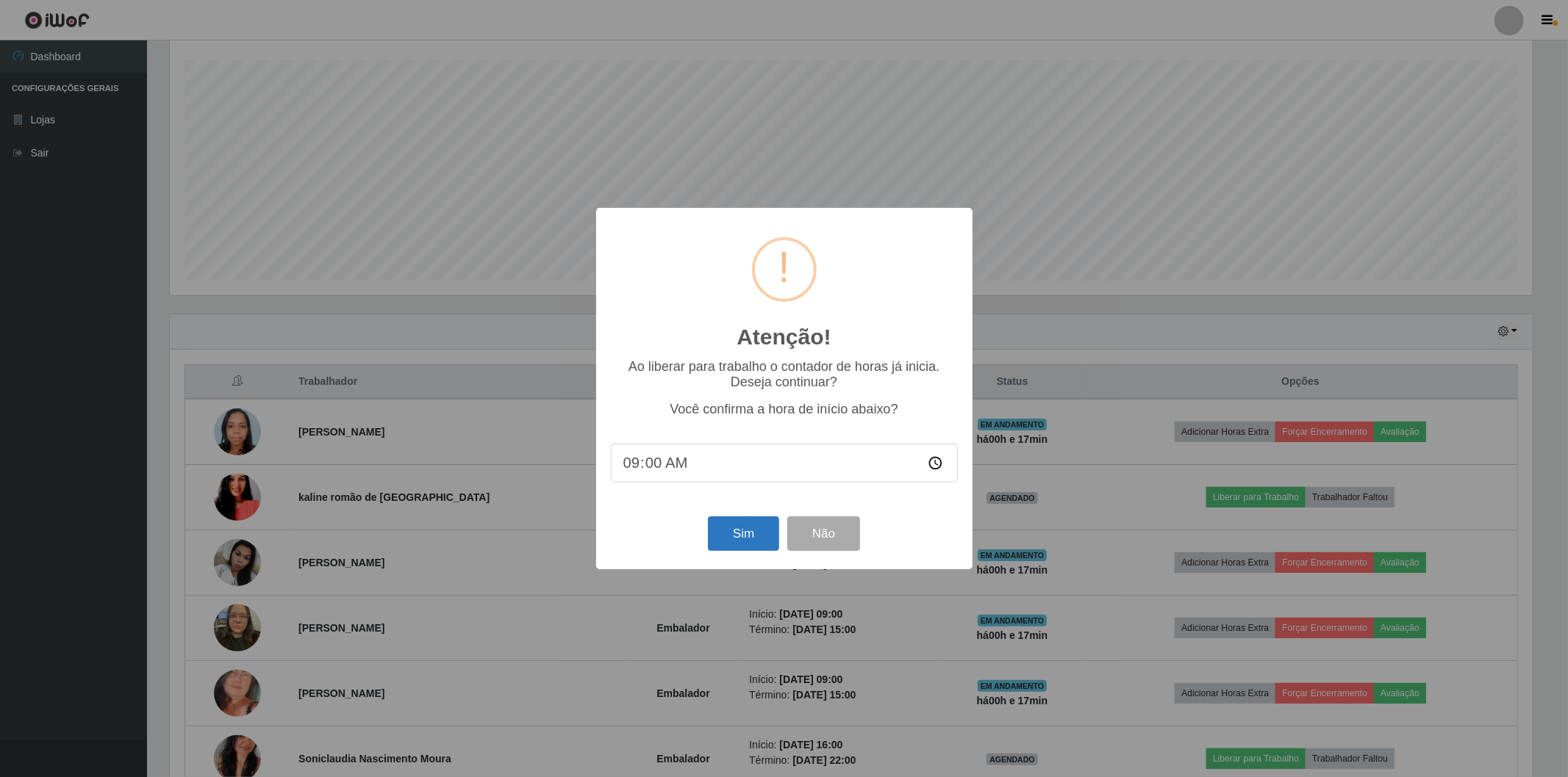
drag, startPoint x: 759, startPoint y: 553, endPoint x: 749, endPoint y: 545, distance: 12.8
click at [754, 549] on div "Sim Não" at bounding box center [784, 533] width 347 height 42
click at [749, 545] on button "Sim" at bounding box center [743, 534] width 71 height 34
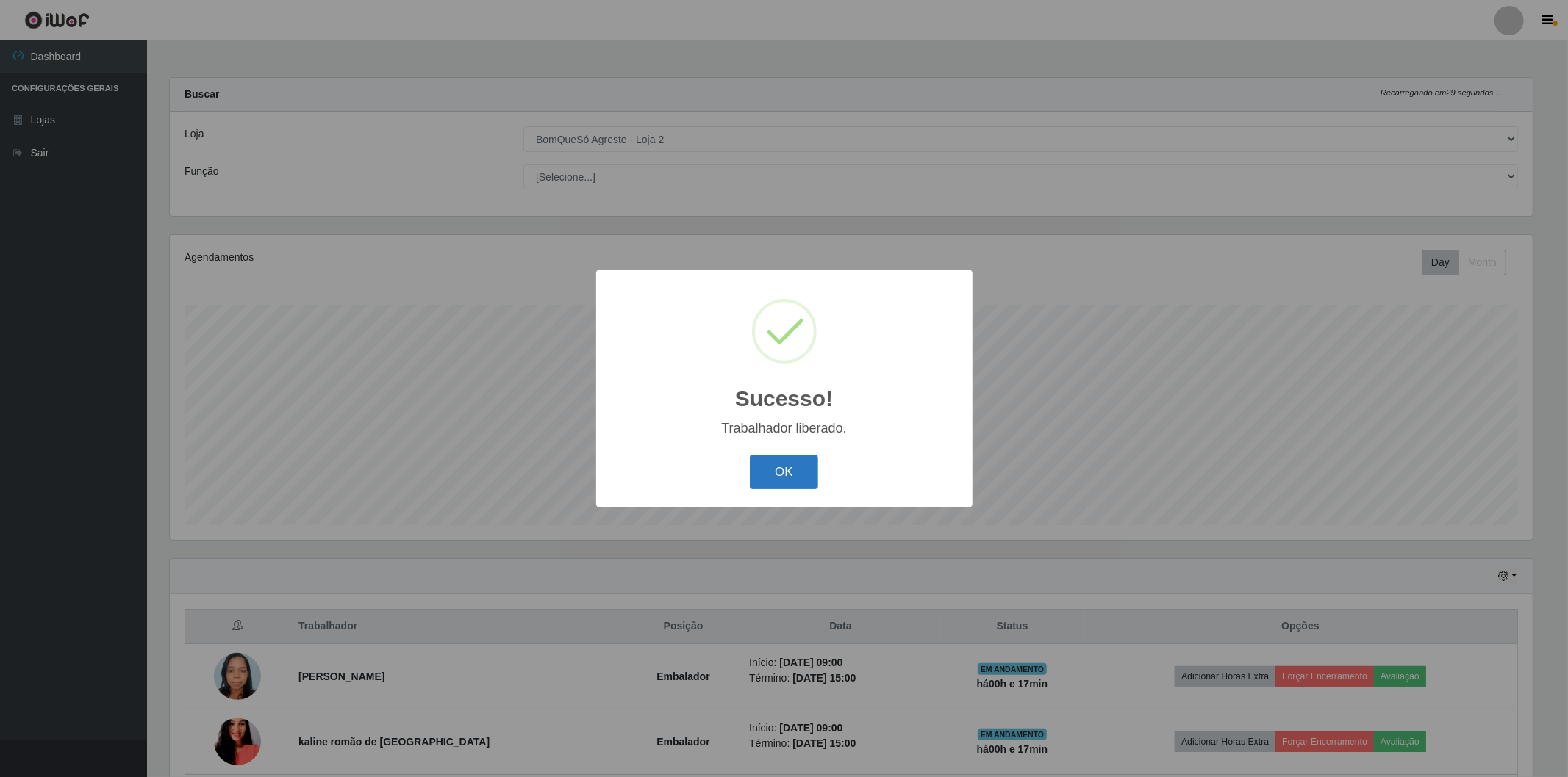
click at [769, 461] on button "OK" at bounding box center [783, 472] width 68 height 34
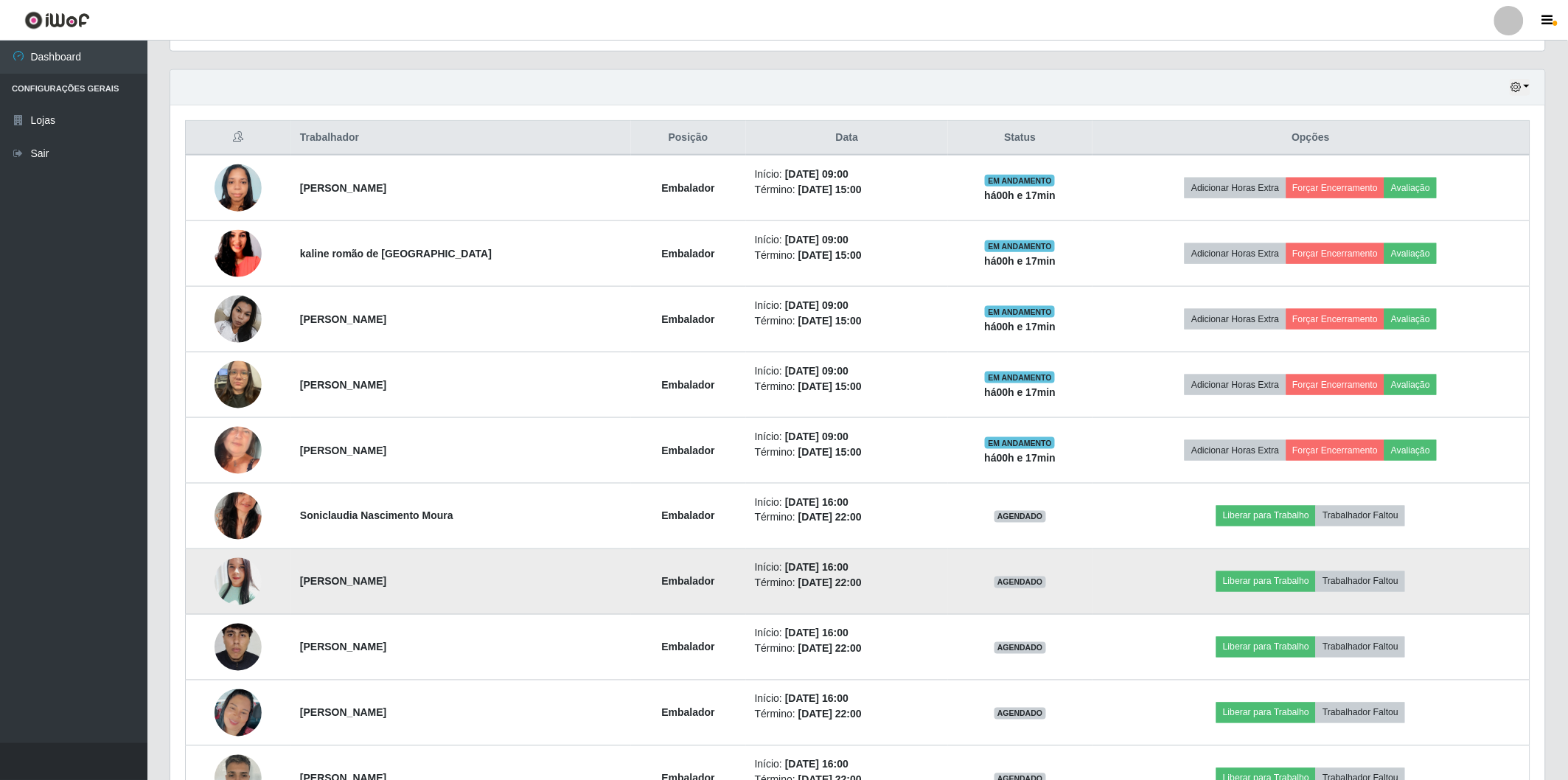
scroll to position [593, 0]
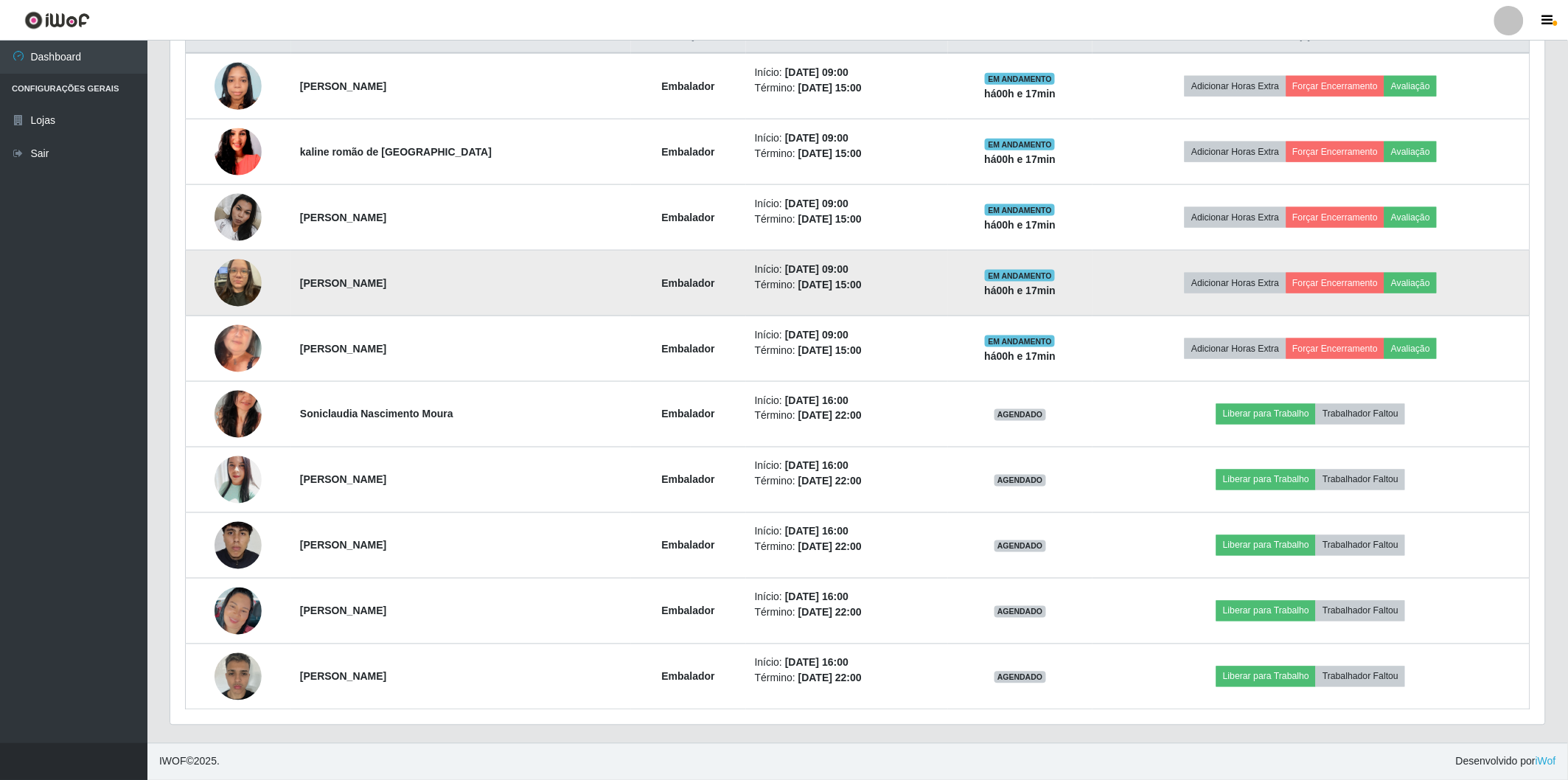
click at [237, 295] on img at bounding box center [237, 283] width 47 height 63
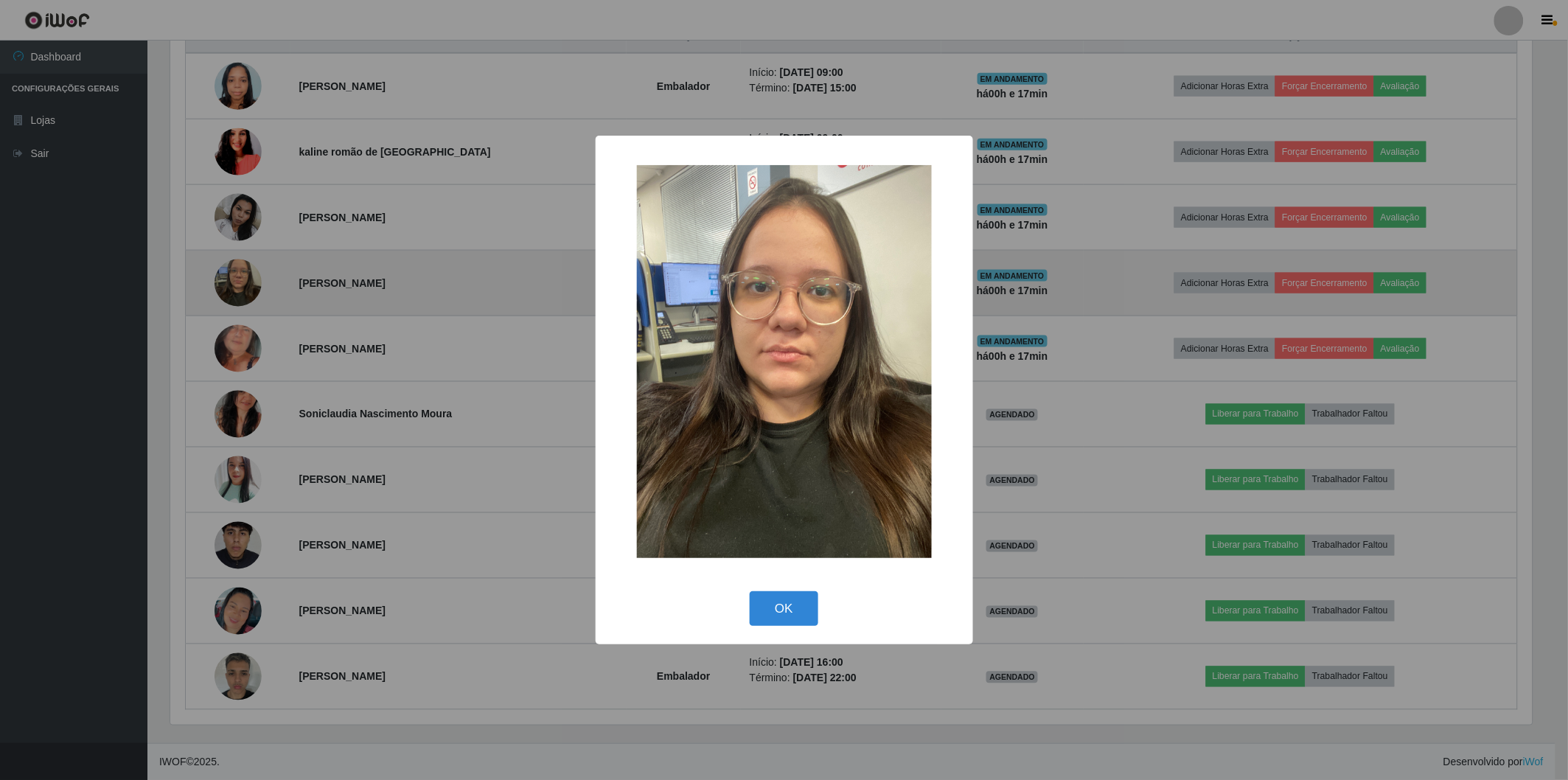
scroll to position [305, 1366]
click at [237, 295] on div "× OK Cancel" at bounding box center [786, 390] width 1573 height 780
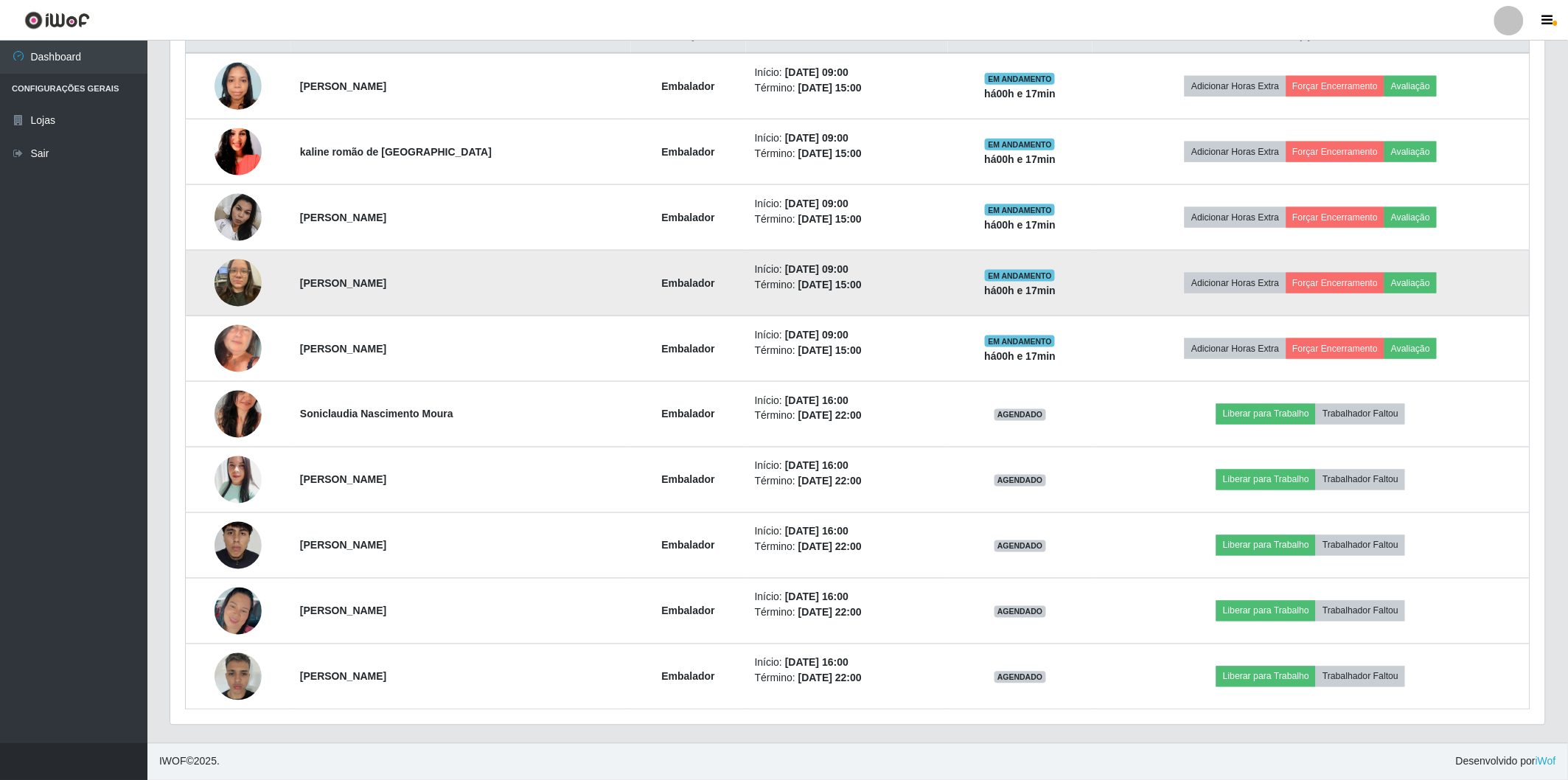
scroll to position [305, 1375]
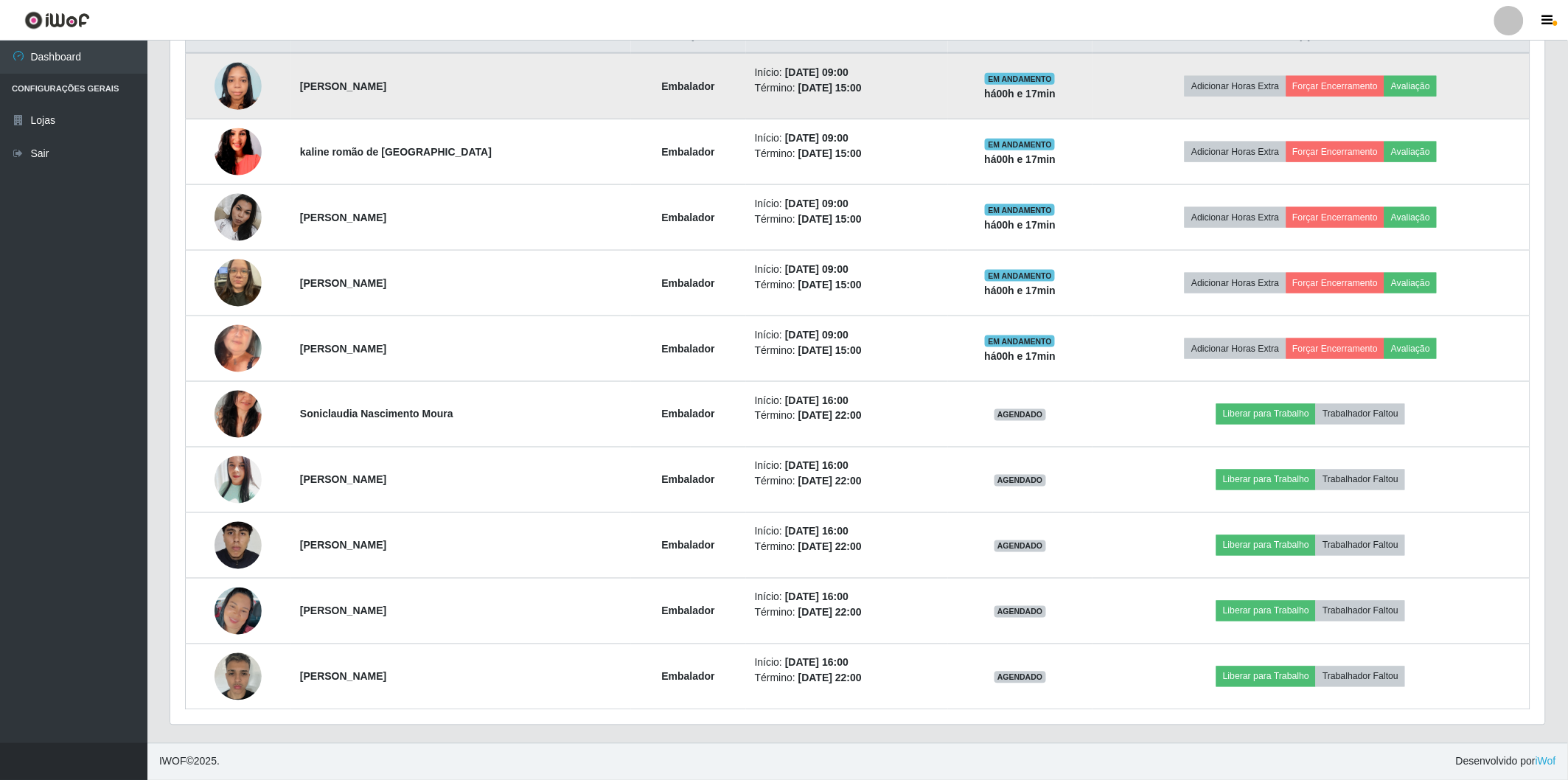
click at [246, 94] on img at bounding box center [237, 86] width 47 height 63
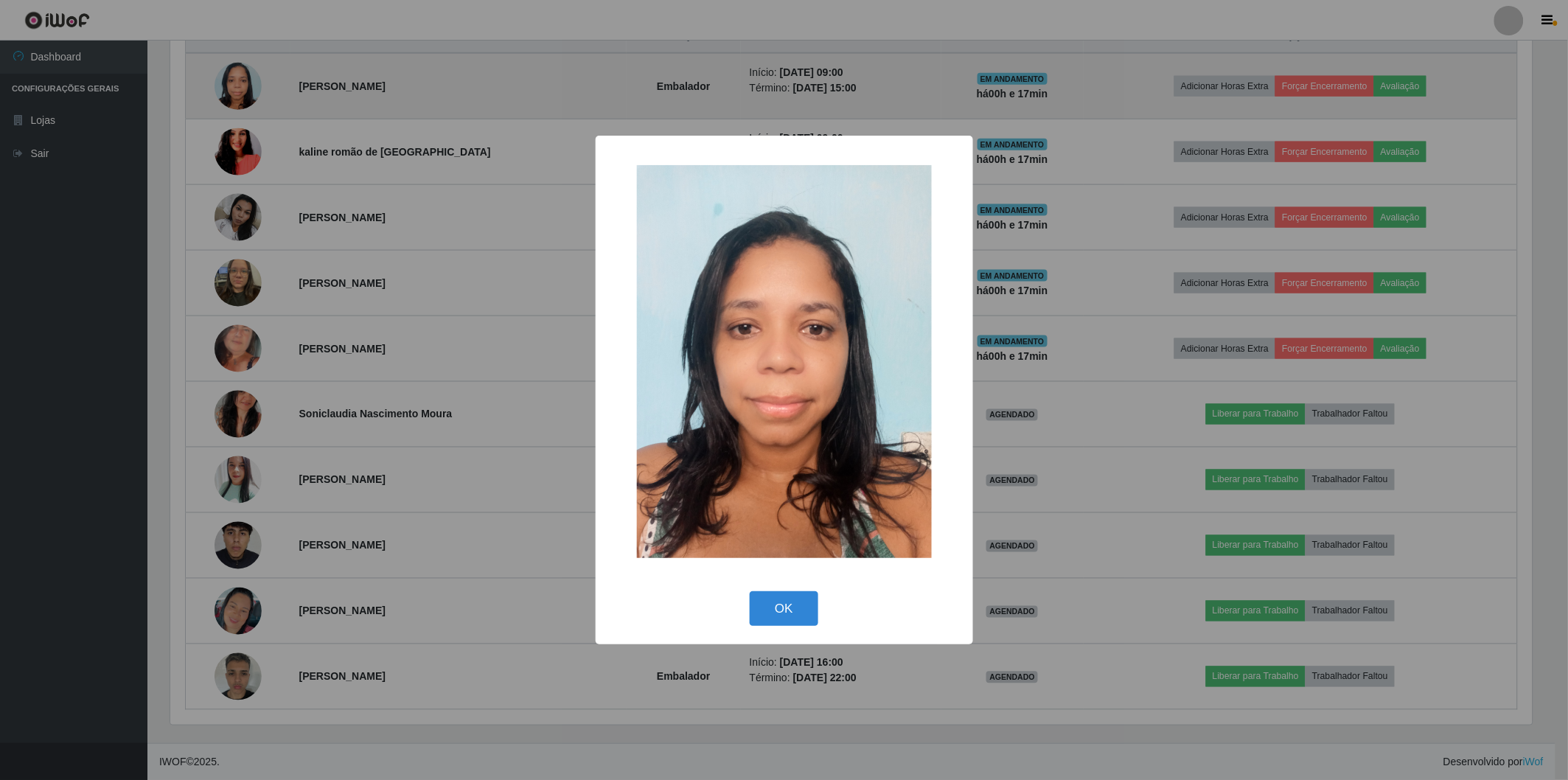
scroll to position [305, 1366]
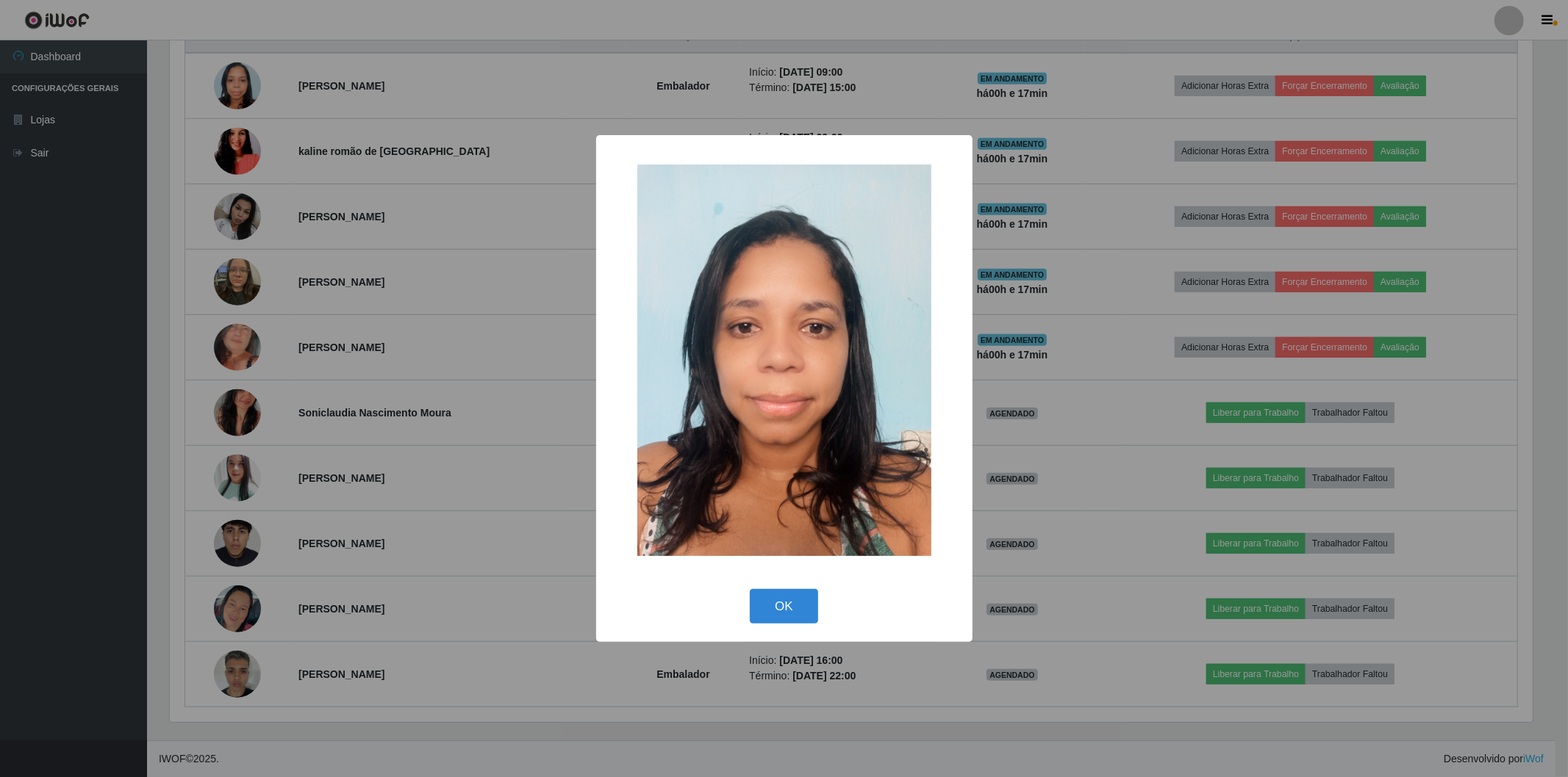
click at [246, 94] on div "× OK Cancel" at bounding box center [784, 388] width 1568 height 777
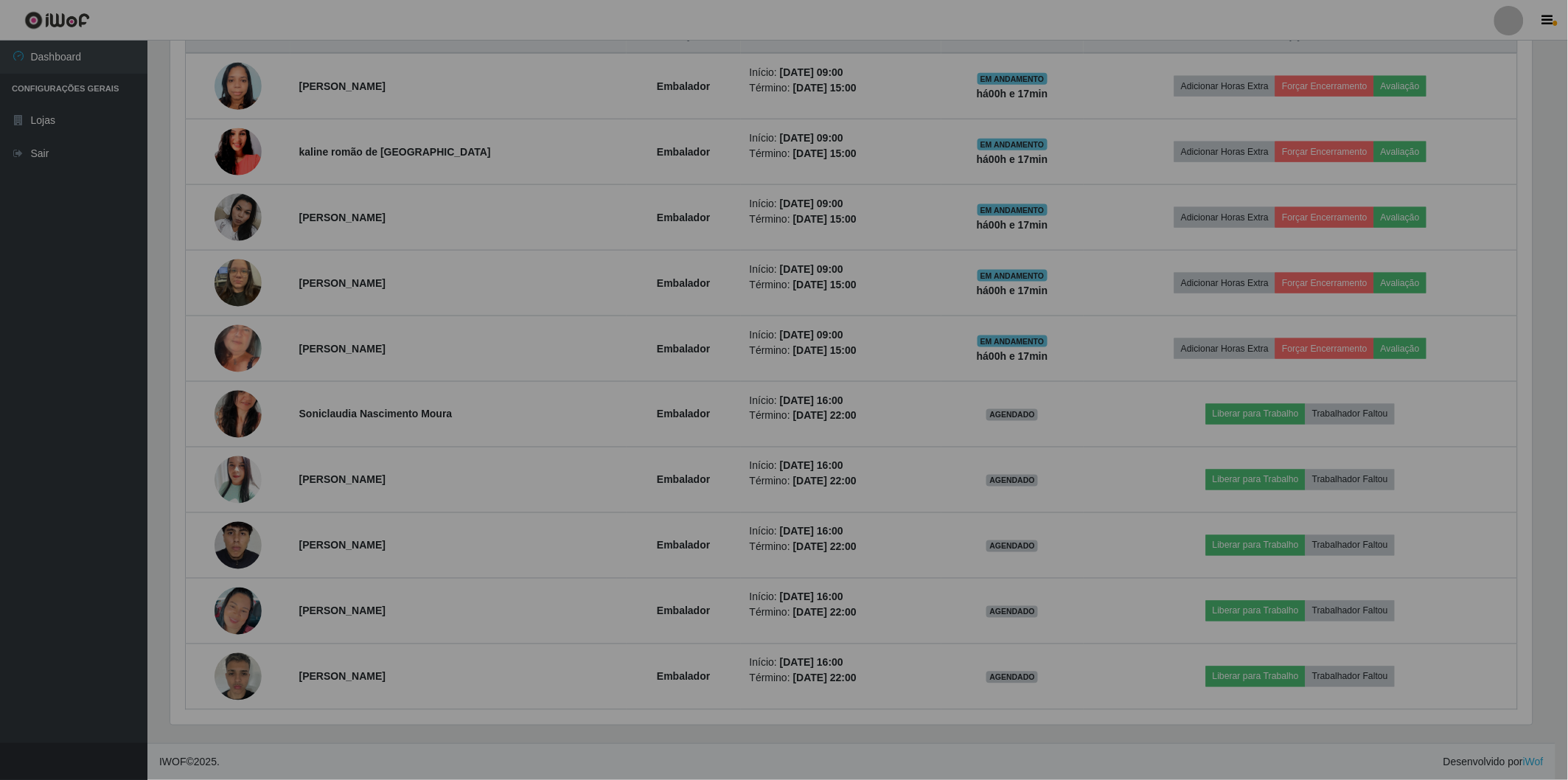
scroll to position [305, 1375]
